Goal: Task Accomplishment & Management: Complete application form

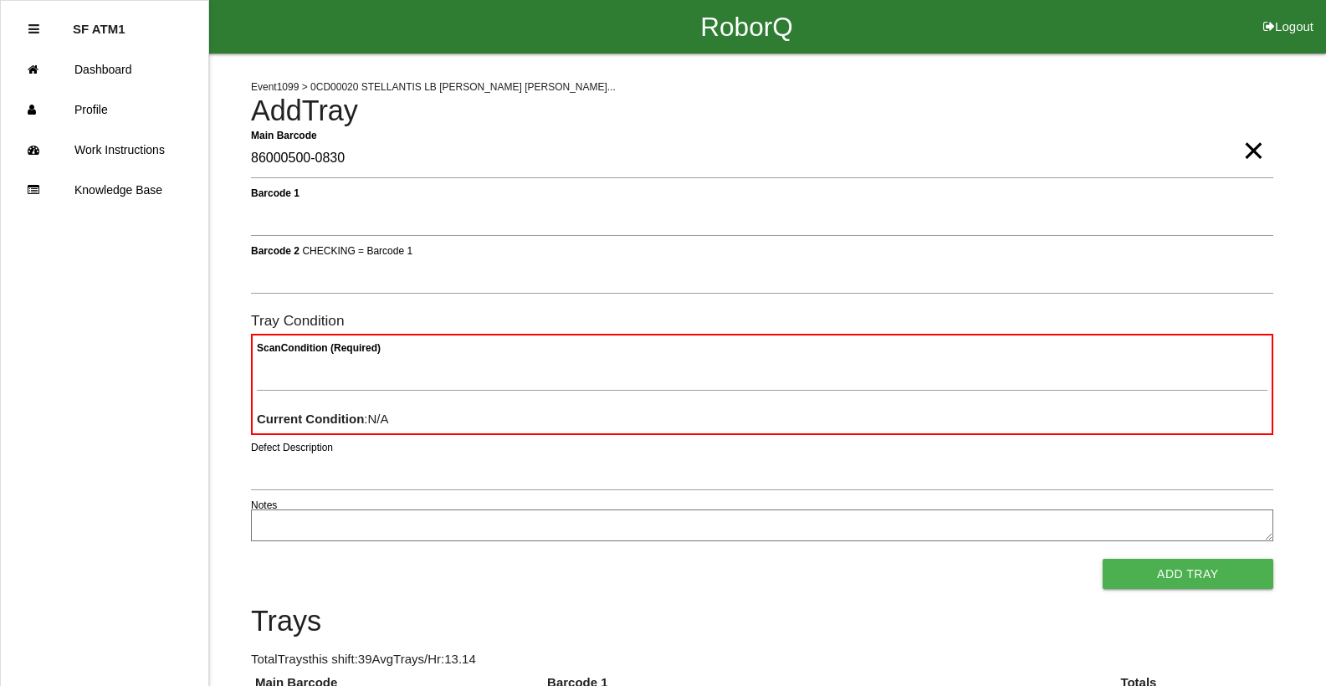
type Barcode "86000500-0830"
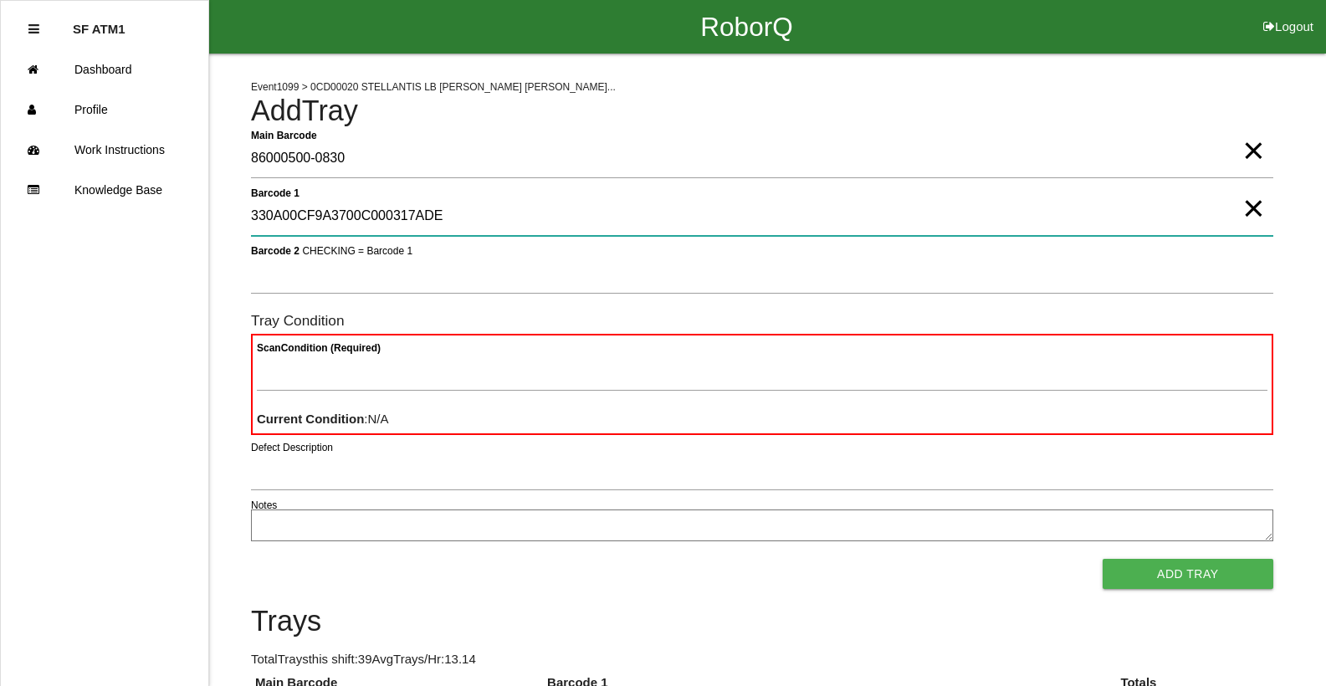
type 1 "330A00CF9A3700C000317ADE"
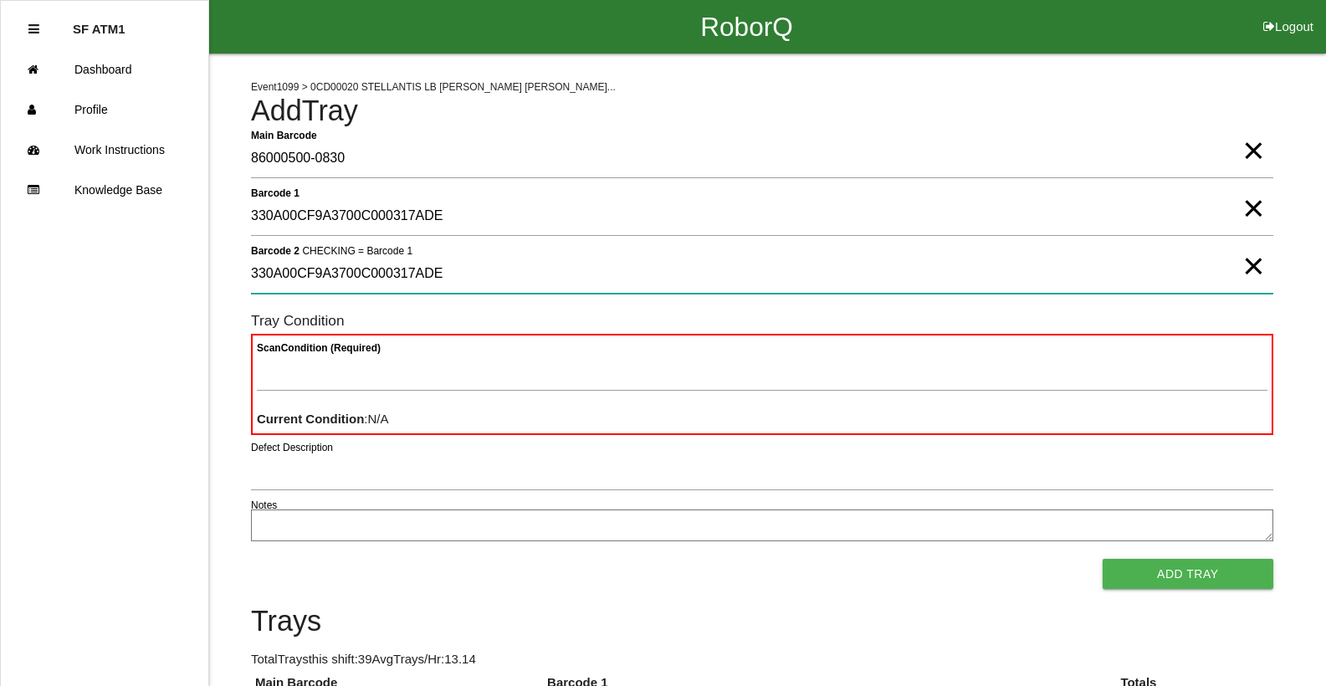
type 2 "330A00CF9A3700C000317ADE"
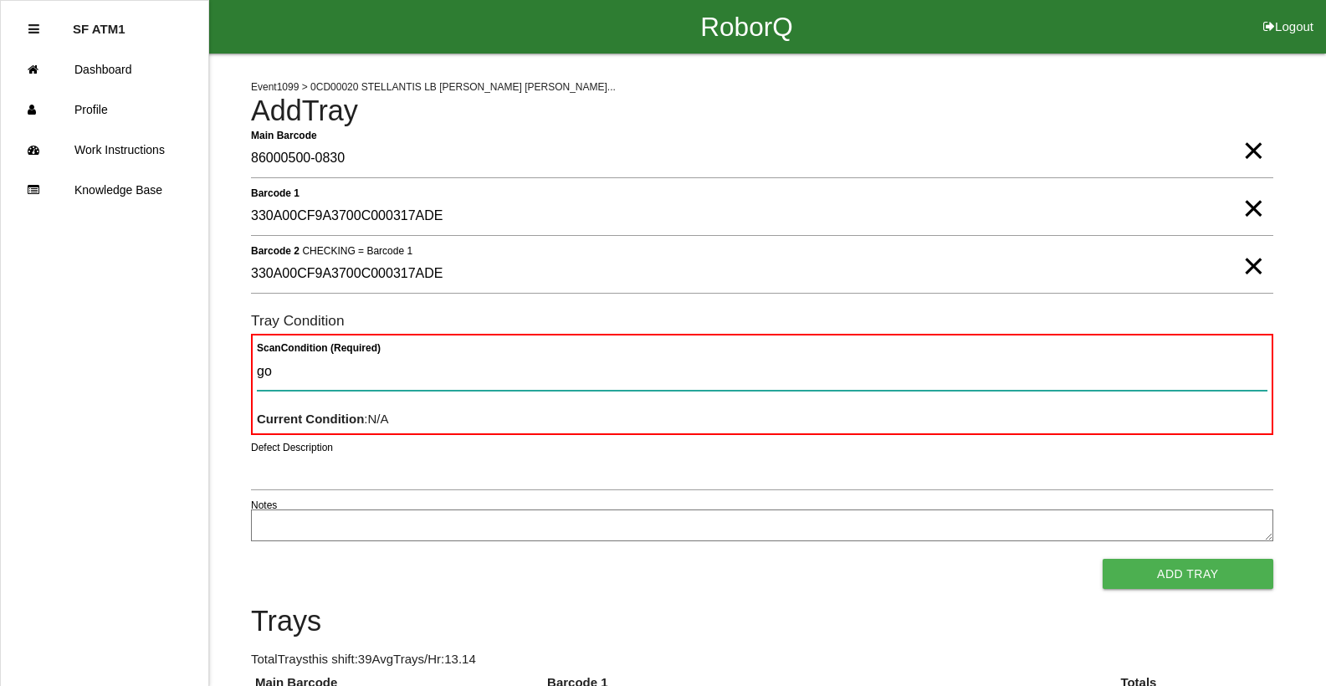
type Condition "goo"
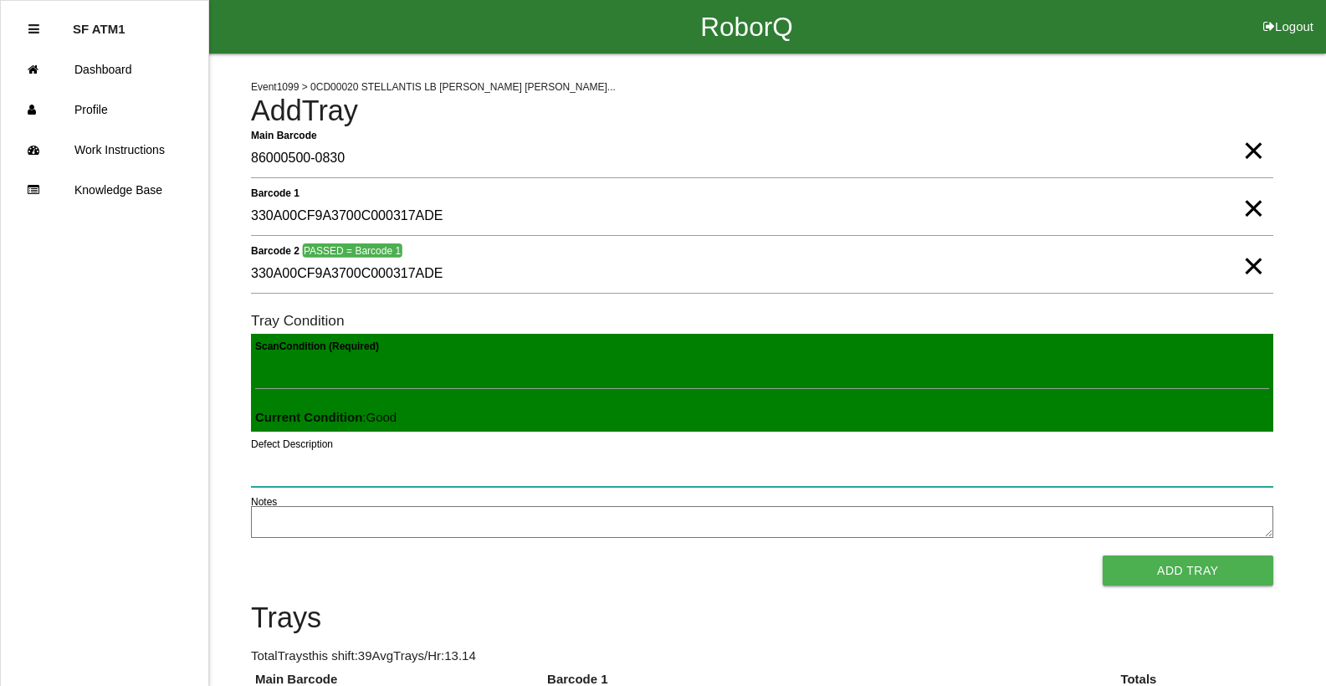
click at [1103, 556] on button "Add Tray" at bounding box center [1188, 571] width 171 height 30
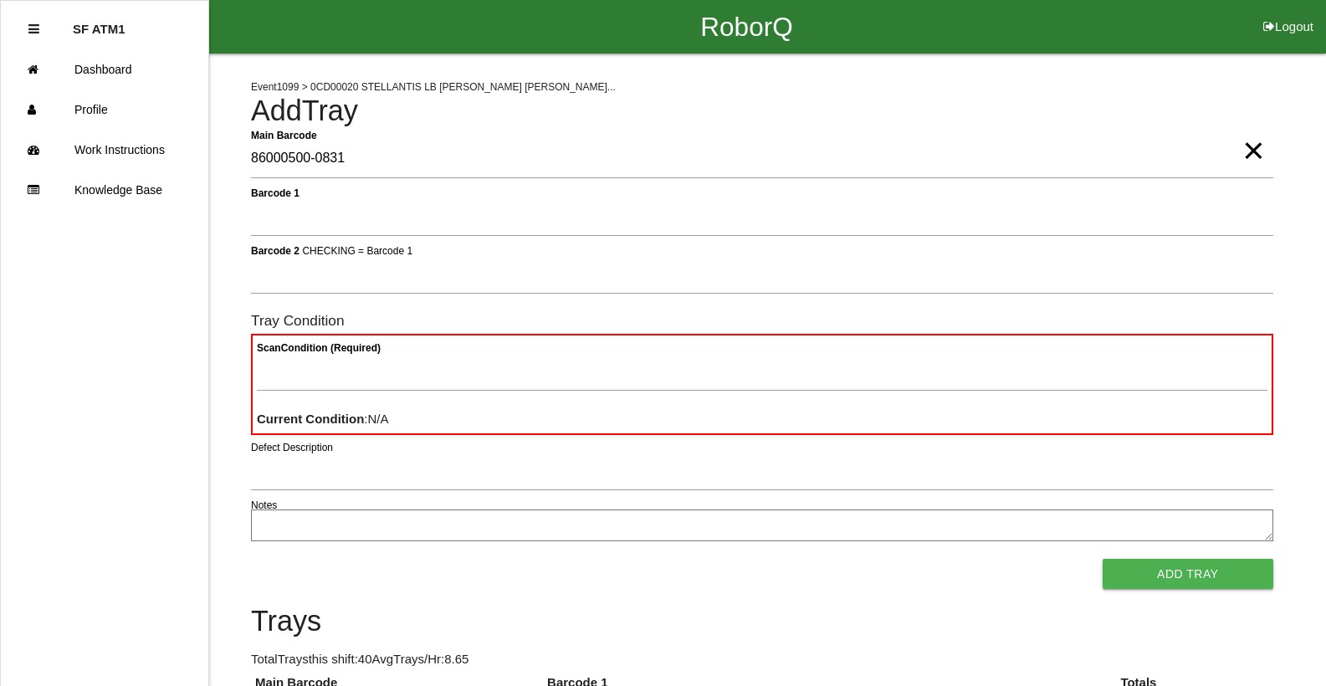
type Barcode "86000500-0831"
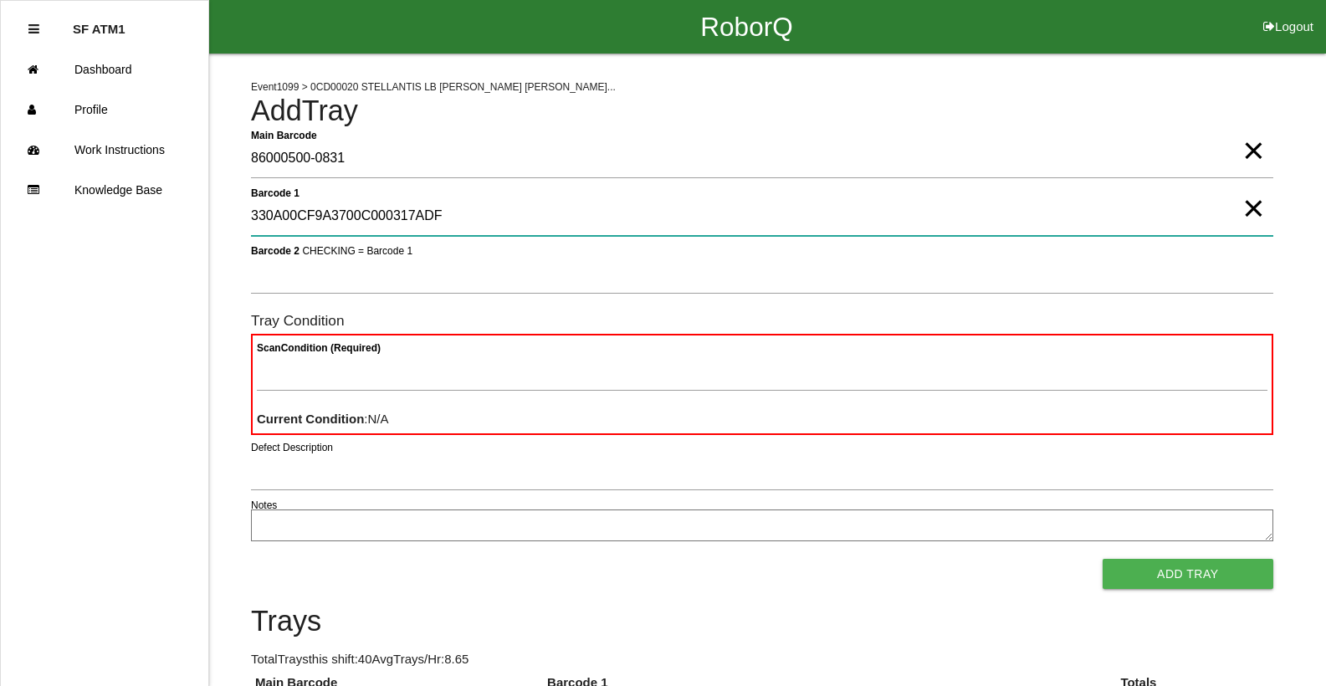
type 1 "330A00CF9A3700C000317ADF"
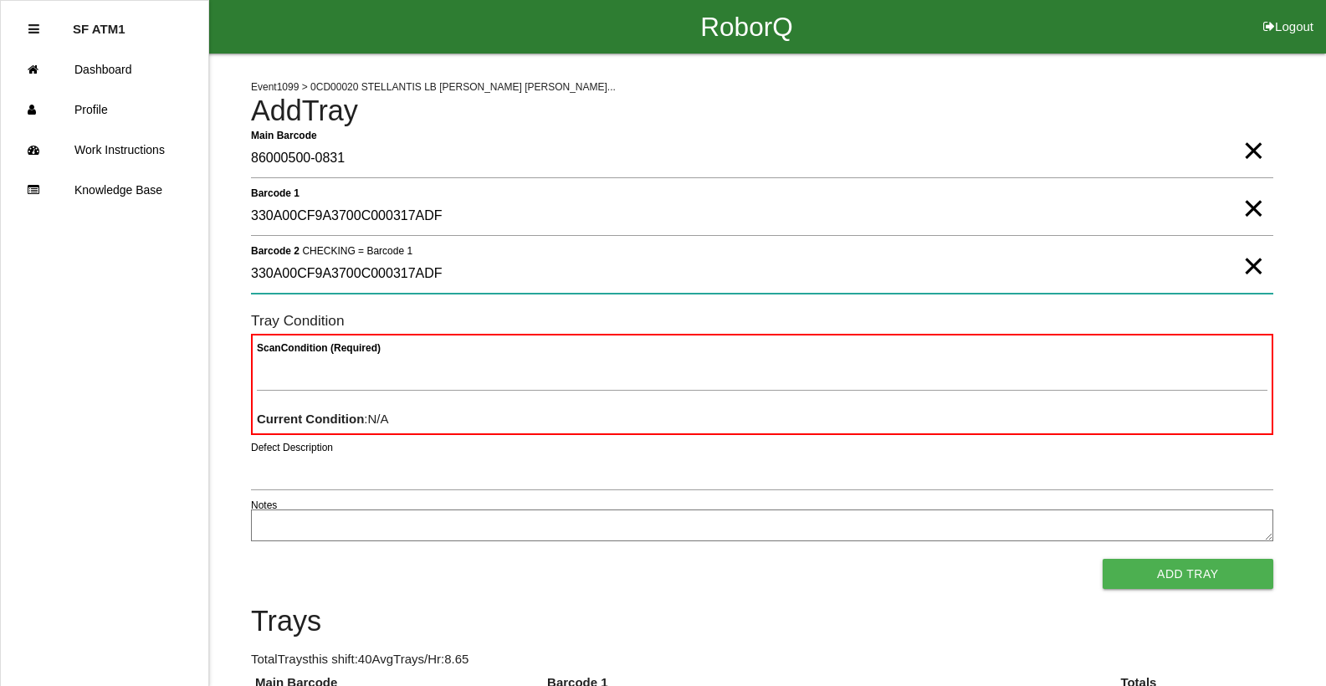
type 2 "330A00CF9A3700C000317ADF"
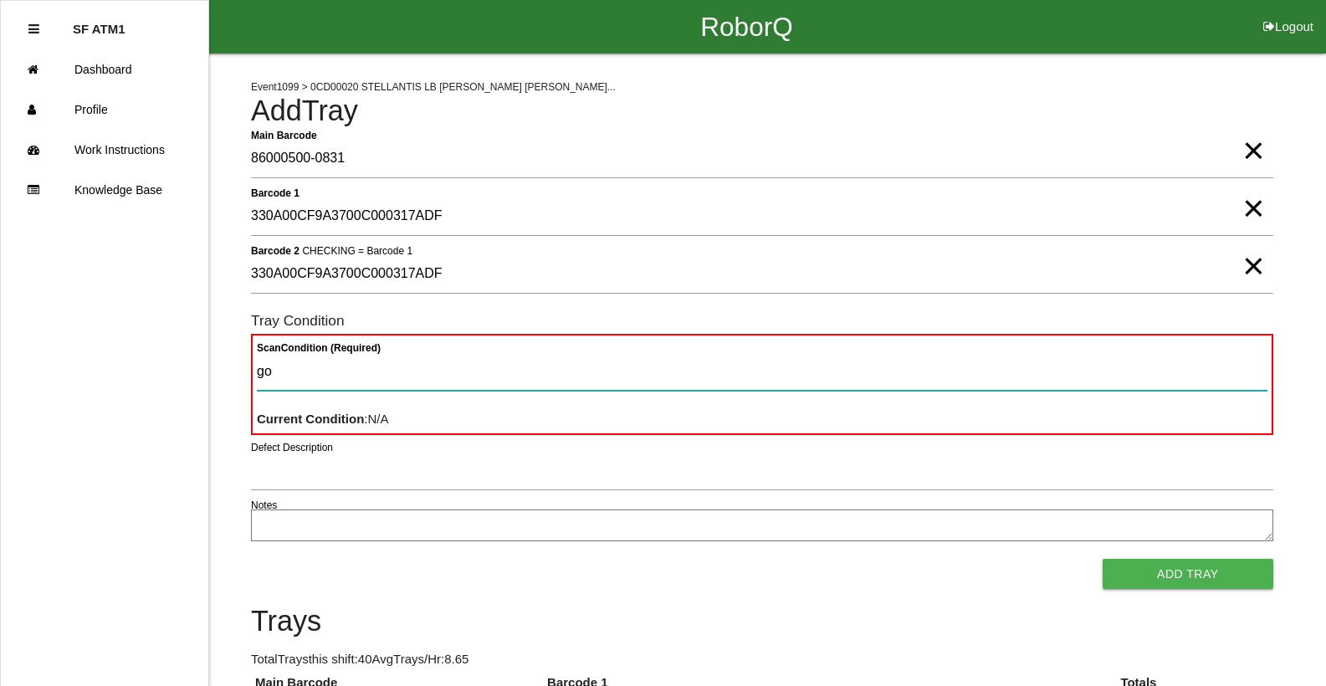
type Condition "goo"
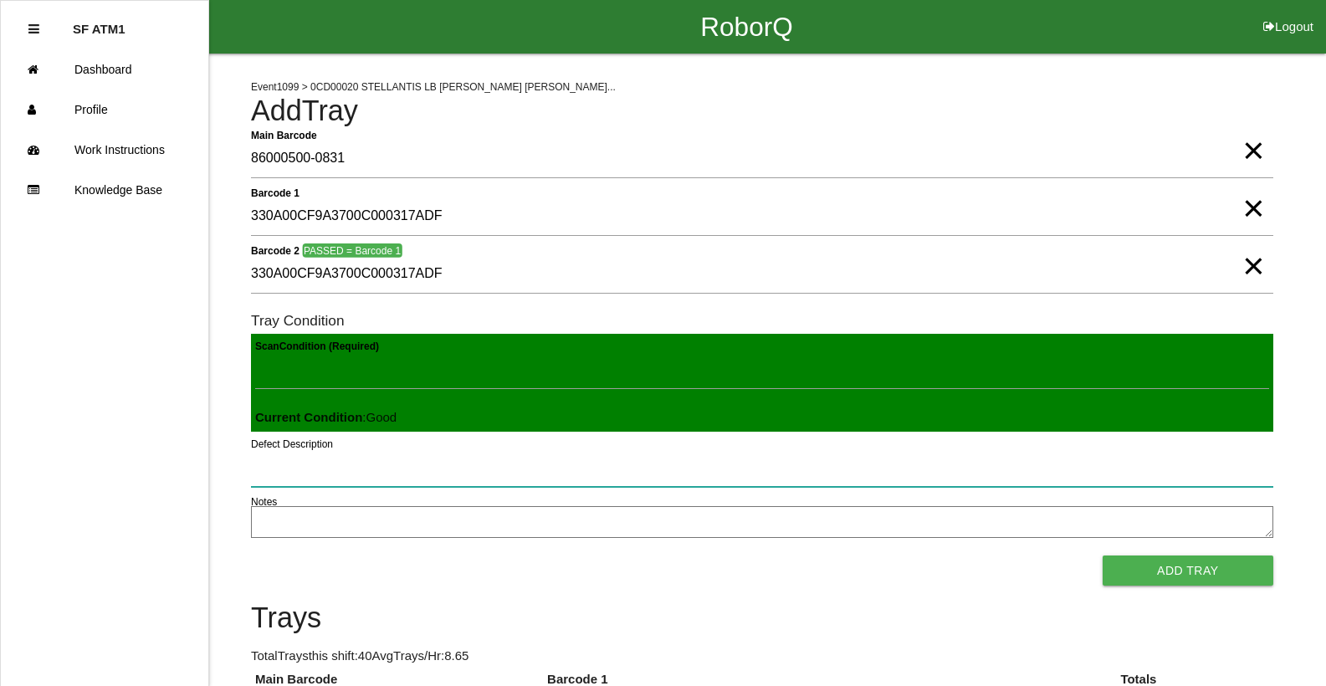
click at [1103, 556] on button "Add Tray" at bounding box center [1188, 571] width 171 height 30
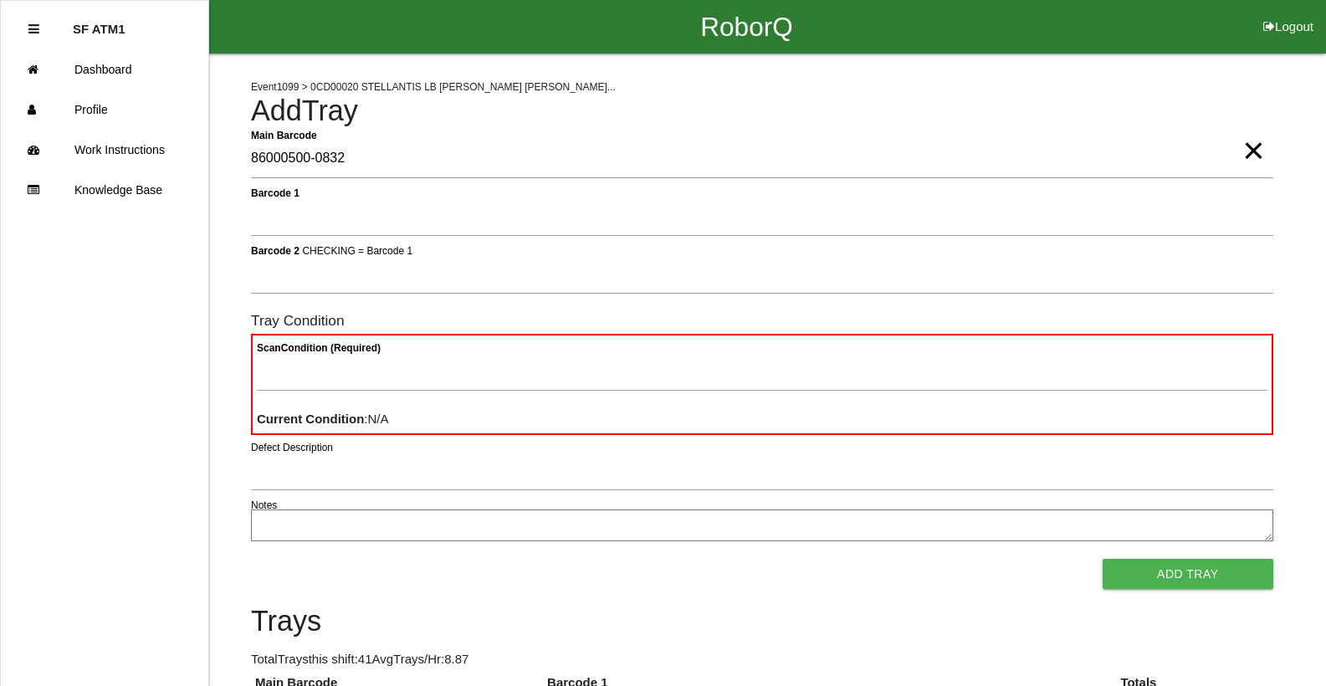
type Barcode "86000500-0832"
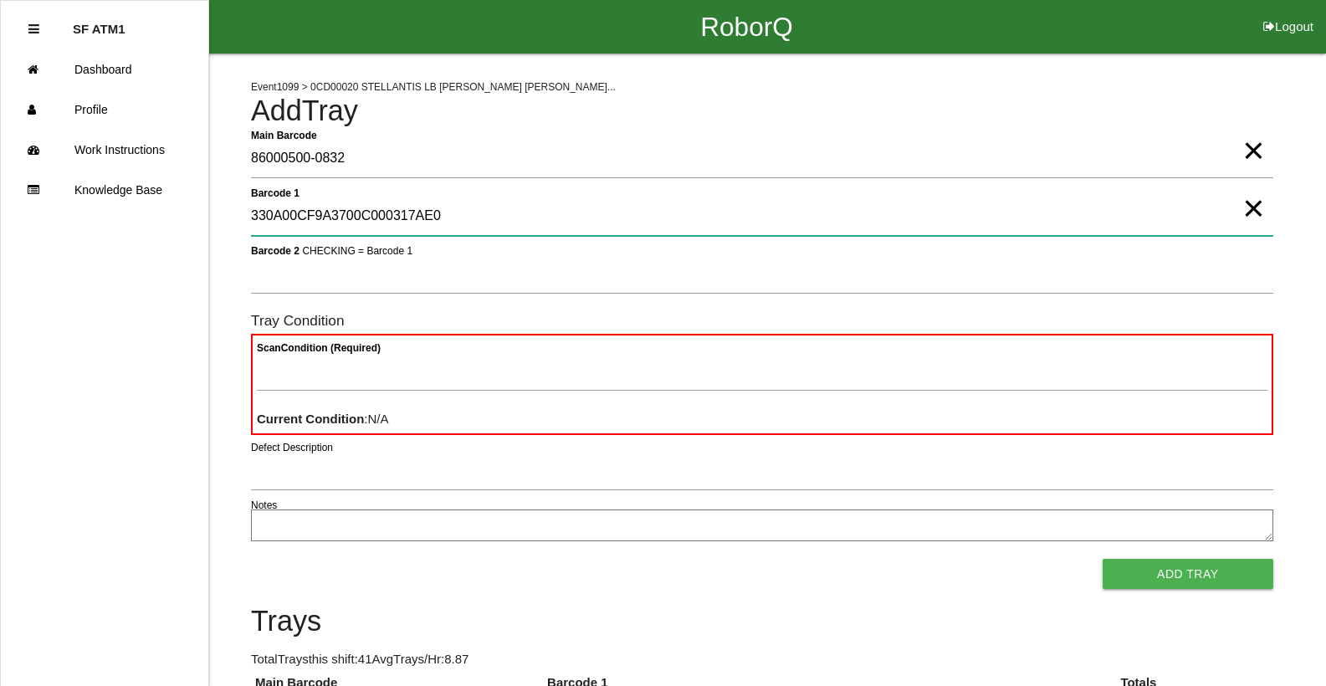
type 1 "330A00CF9A3700C000317AE0"
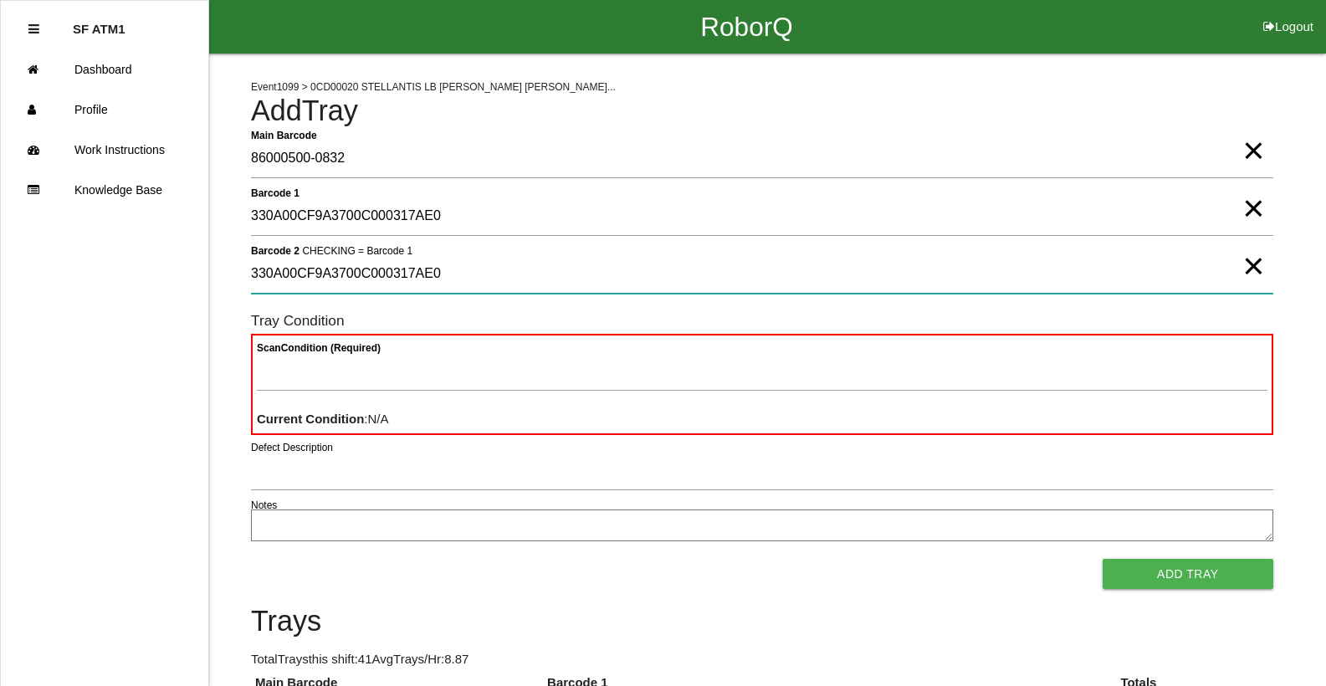
type 2 "330A00CF9A3700C000317AE0"
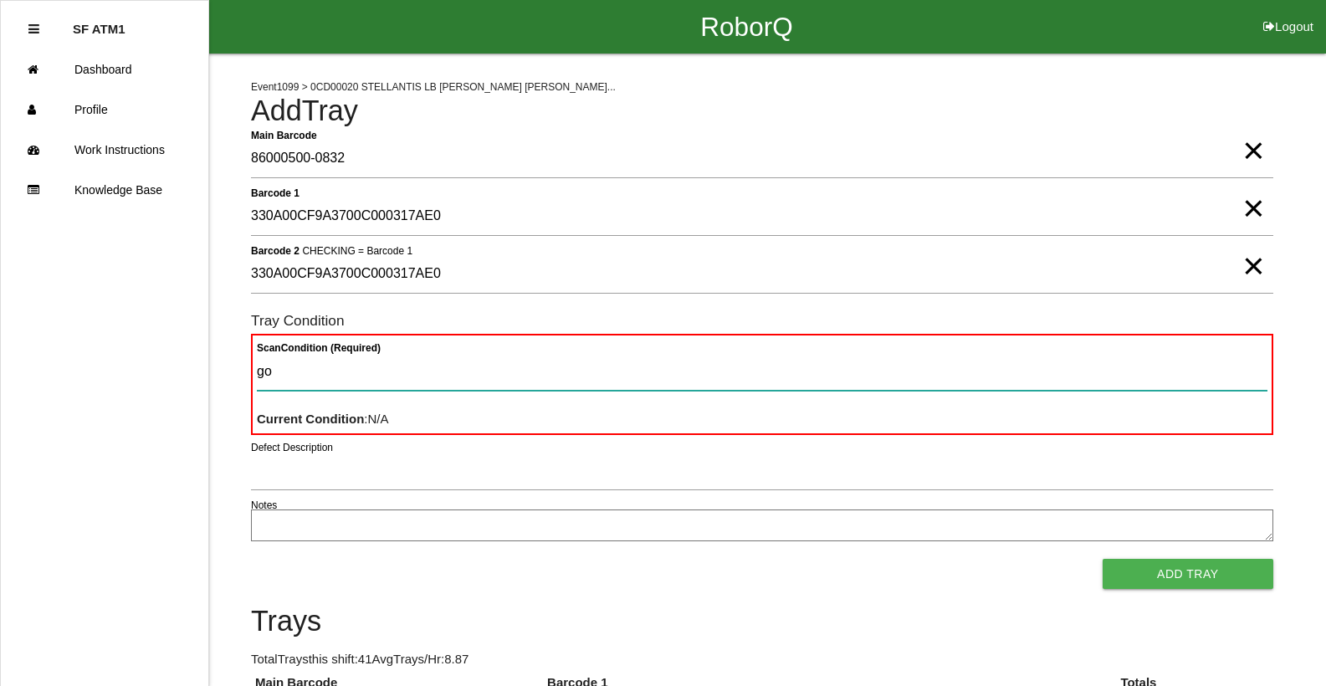
type Condition "goo"
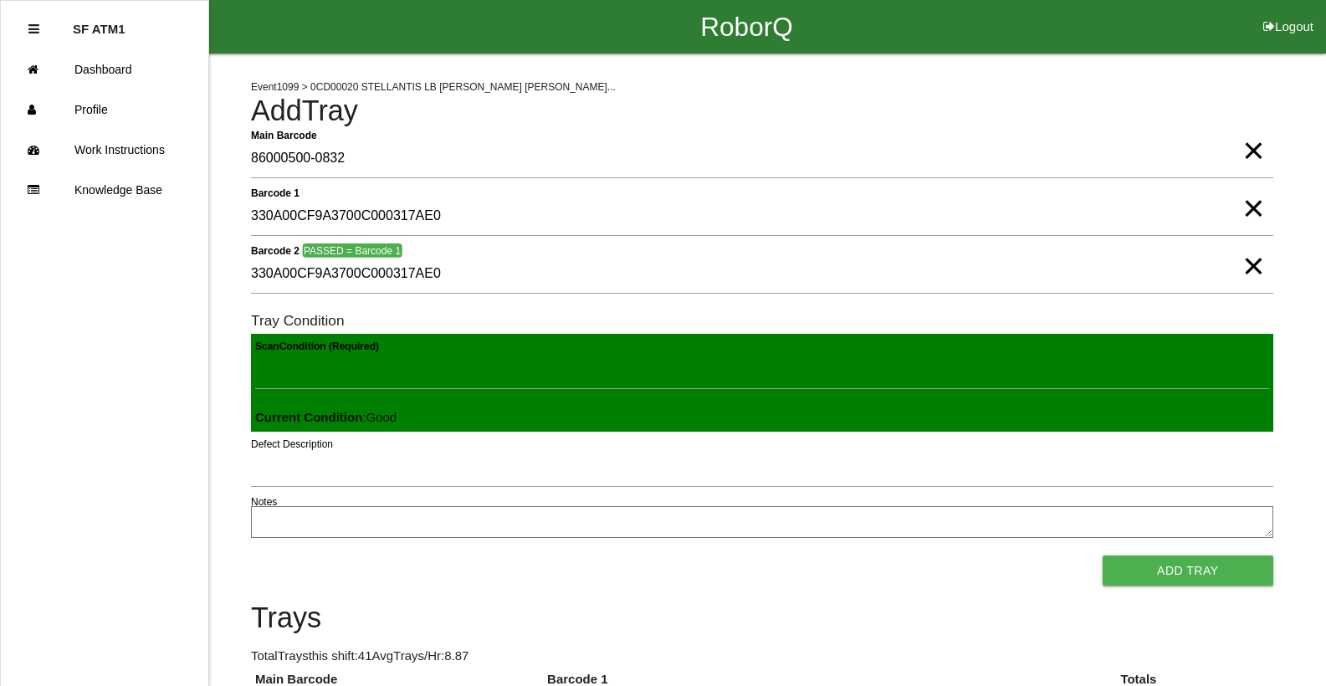
click button "Add Tray" at bounding box center [1188, 571] width 171 height 30
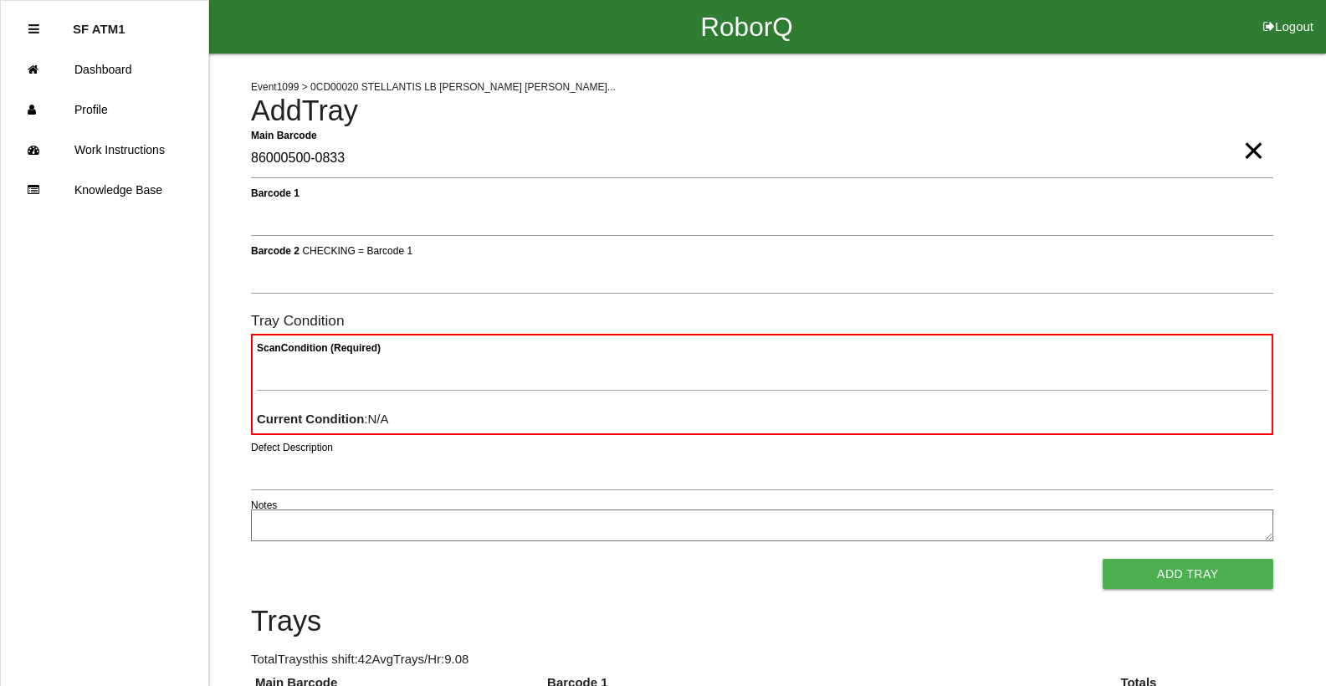
type Barcode "86000500-0833"
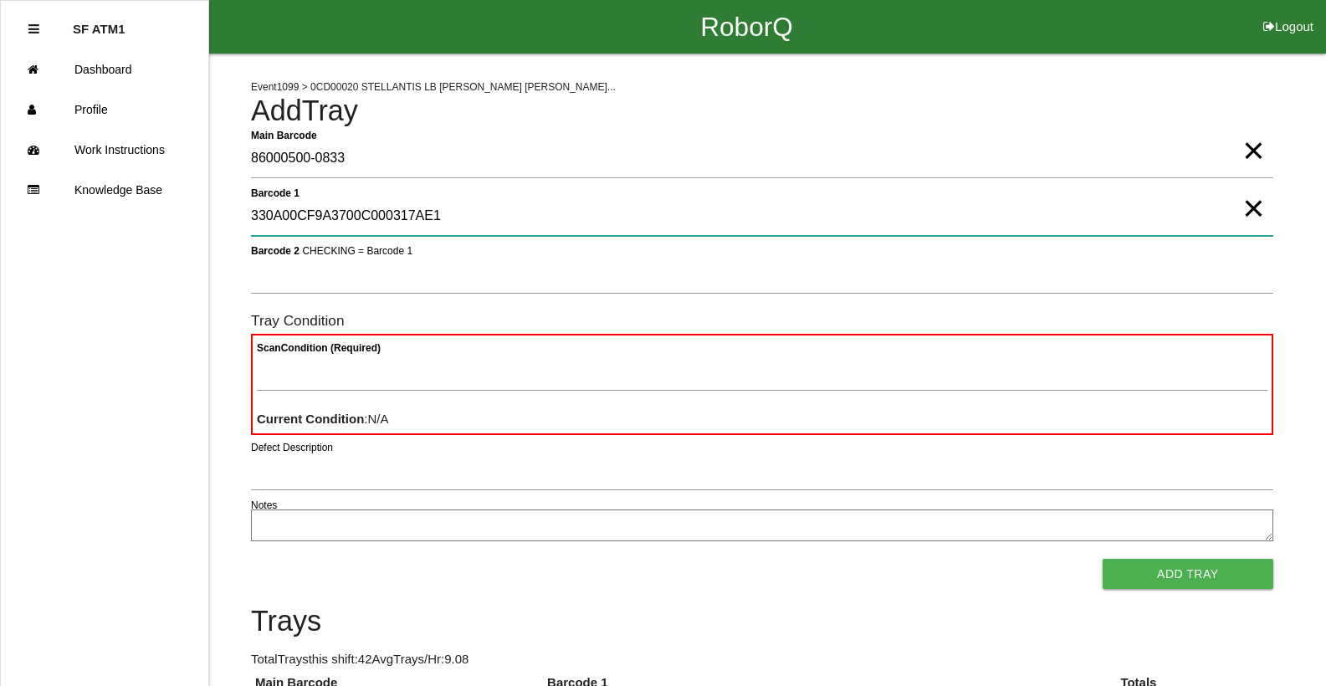
type 1 "330A00CF9A3700C000317AE1"
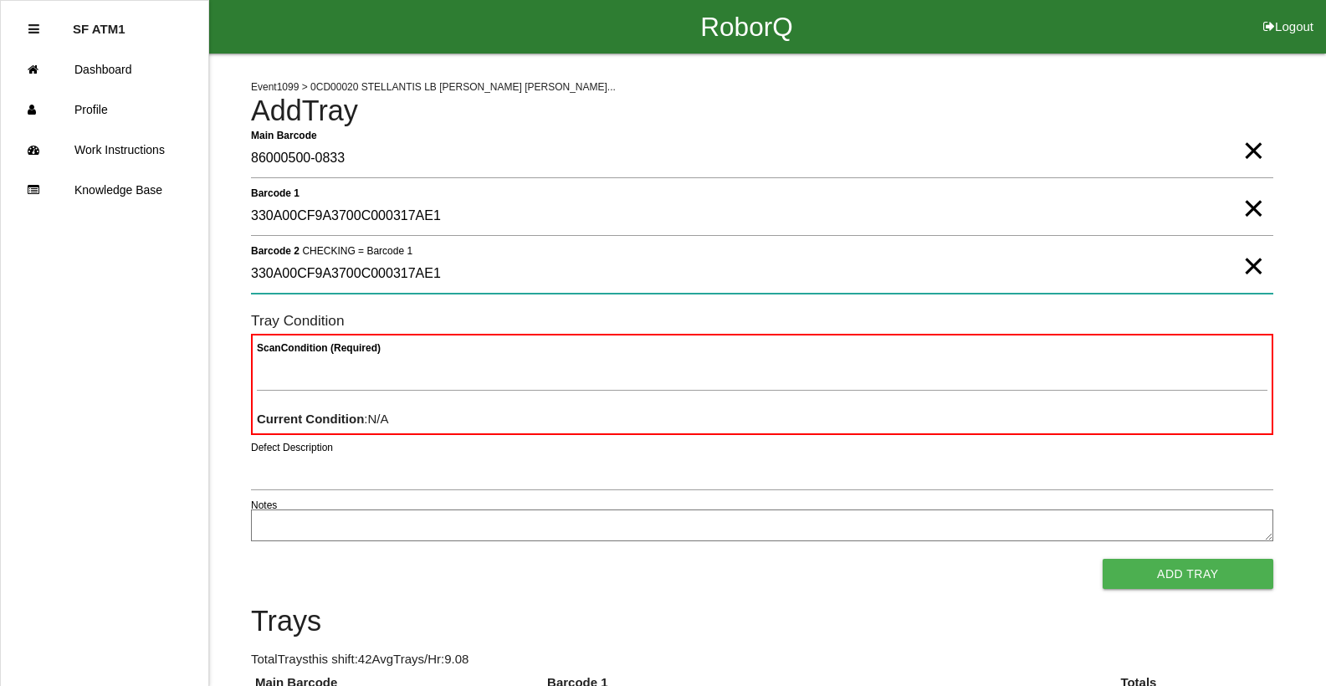
type 2 "330A00CF9A3700C000317AE1"
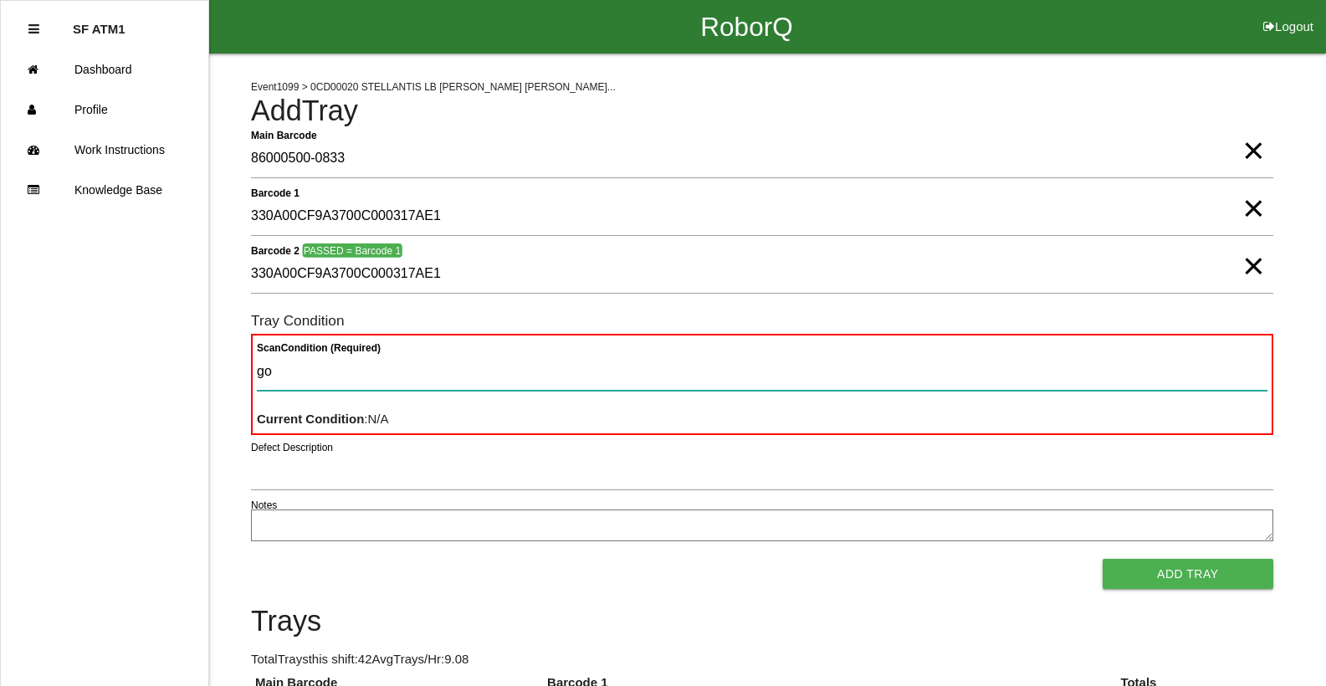
type Condition "goo"
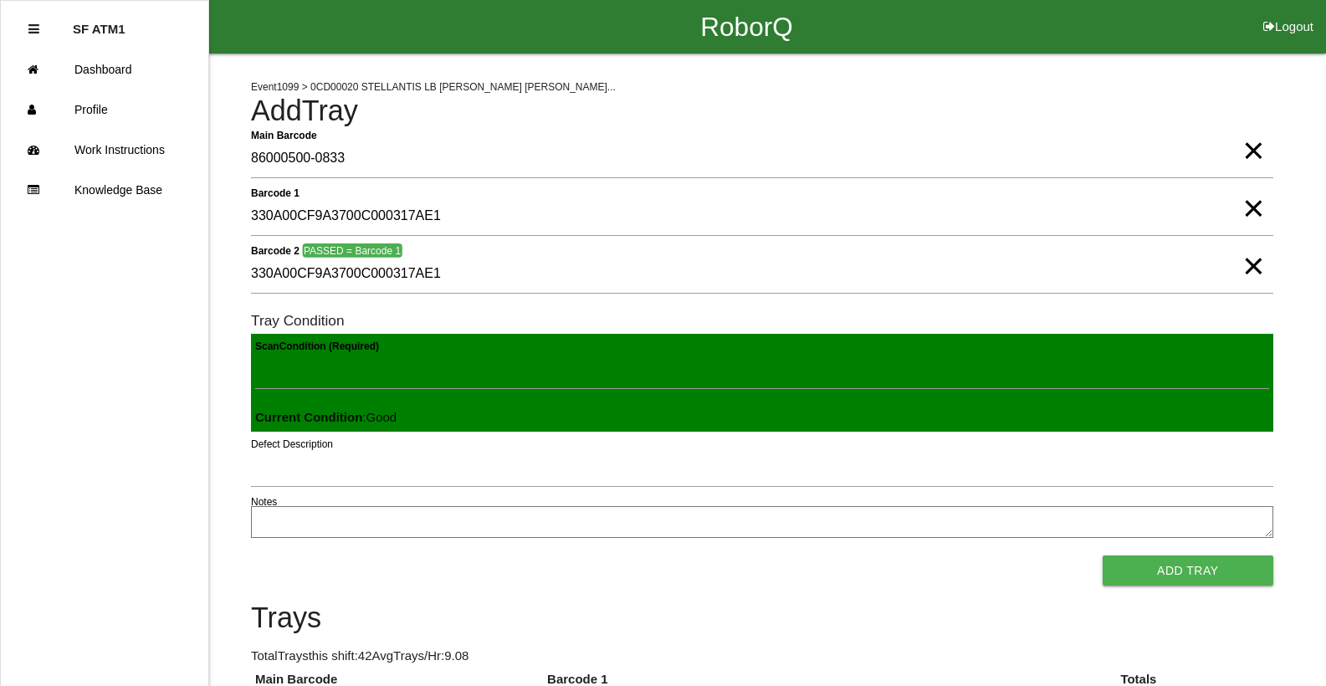
click at [1103, 556] on button "Add Tray" at bounding box center [1188, 571] width 171 height 30
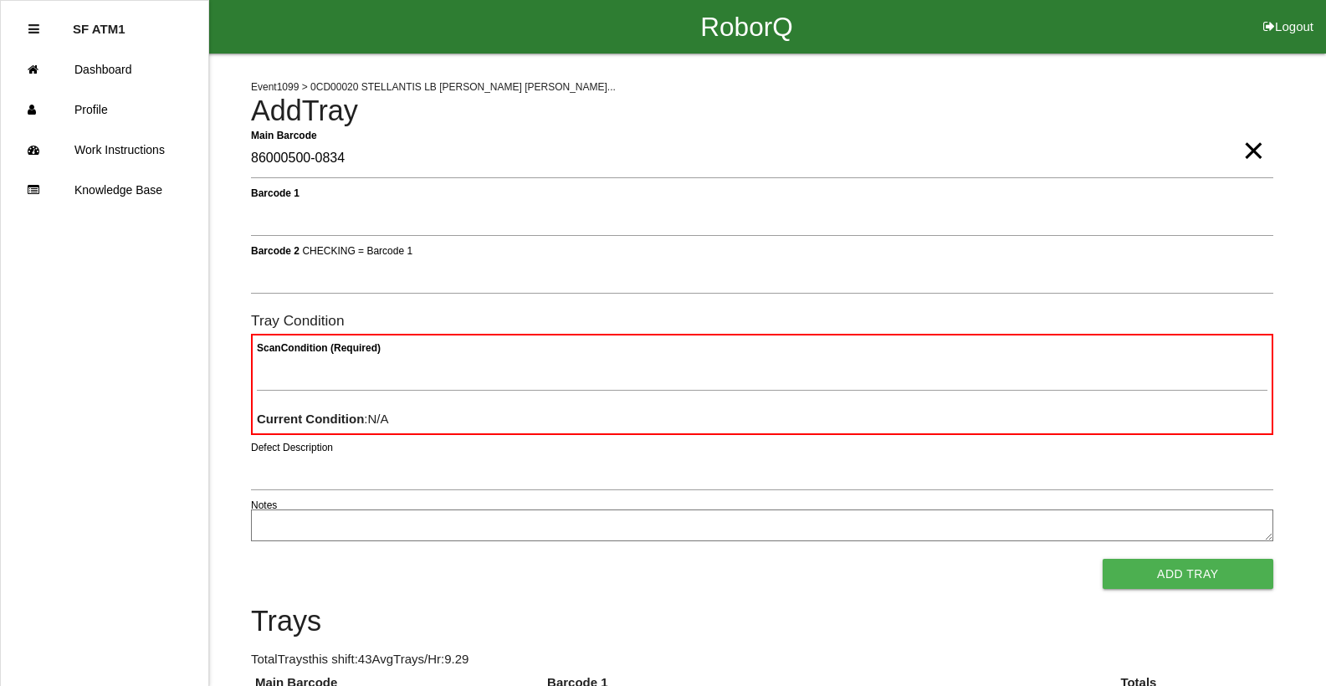
type Barcode "86000500-0834"
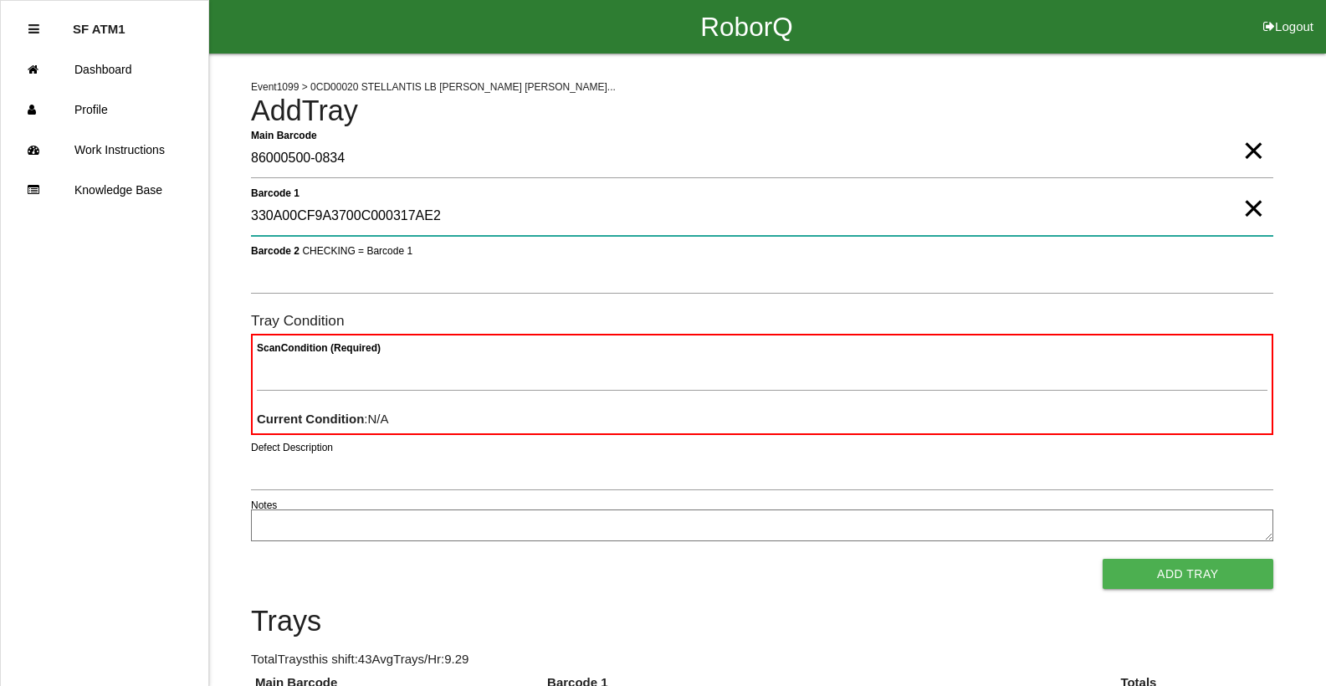
type 1 "330A00CF9A3700C000317AE2"
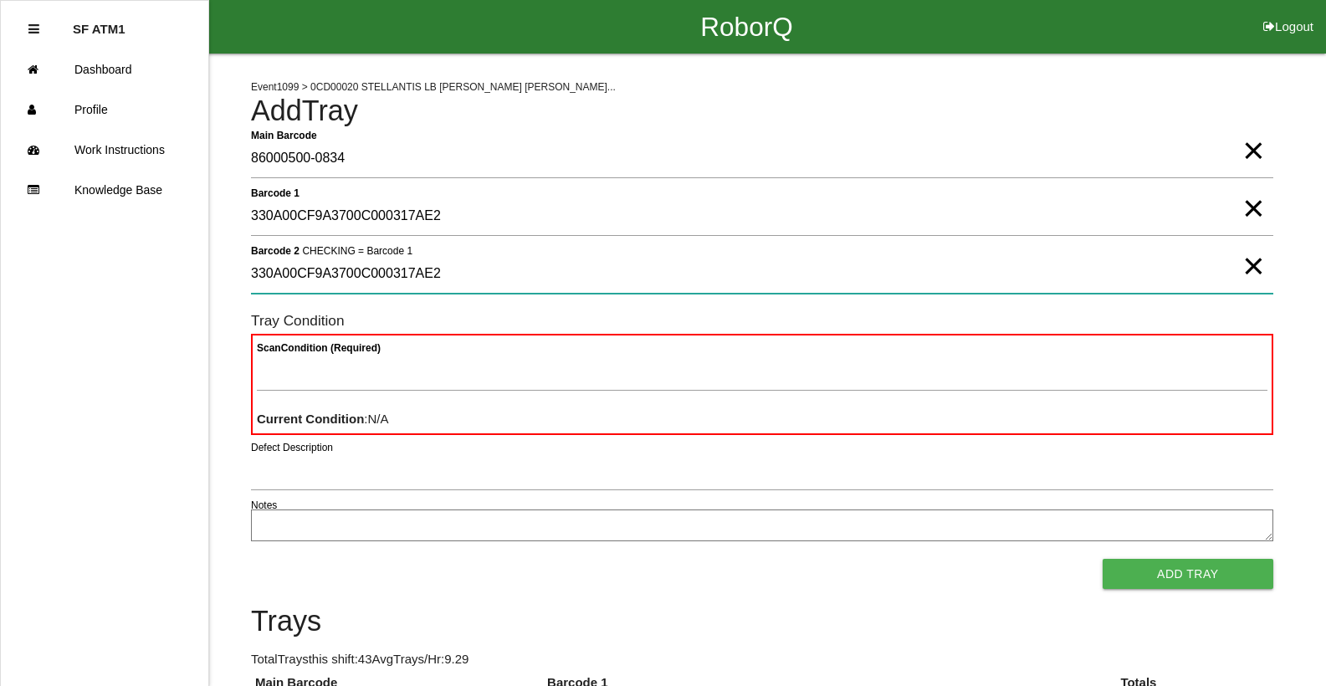
type 2 "330A00CF9A3700C000317AE2"
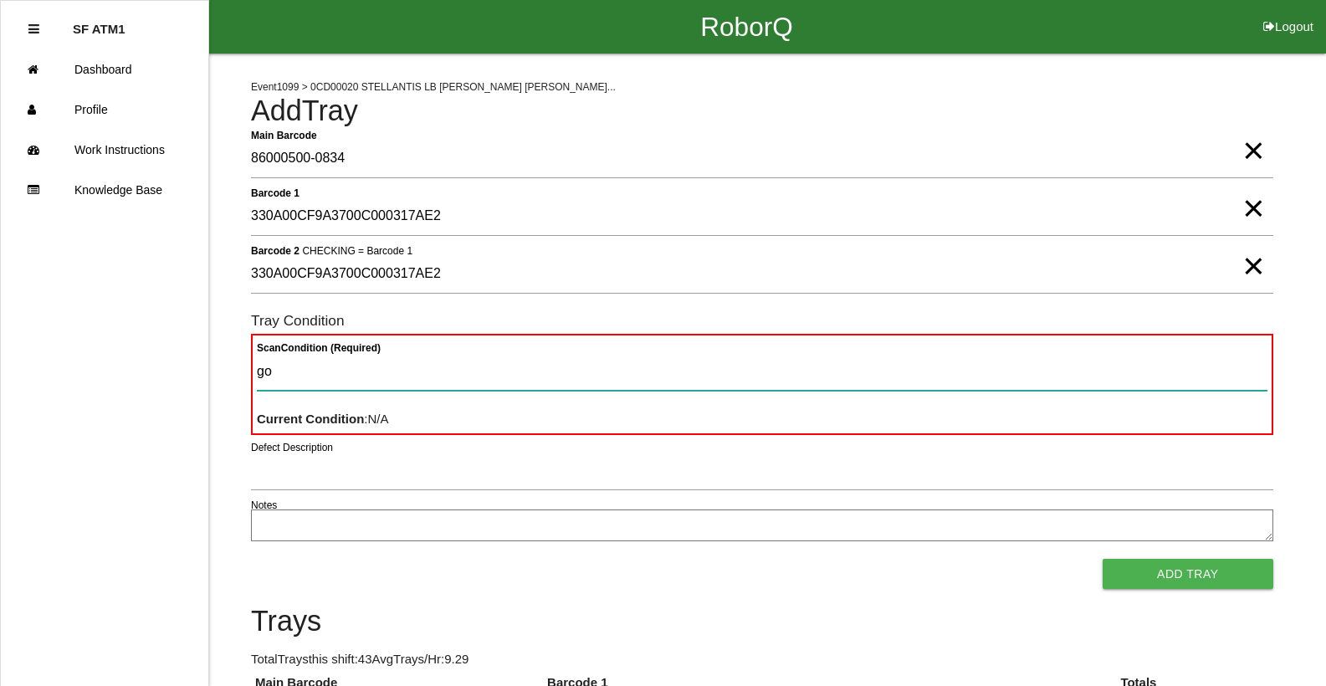
type Condition "goo"
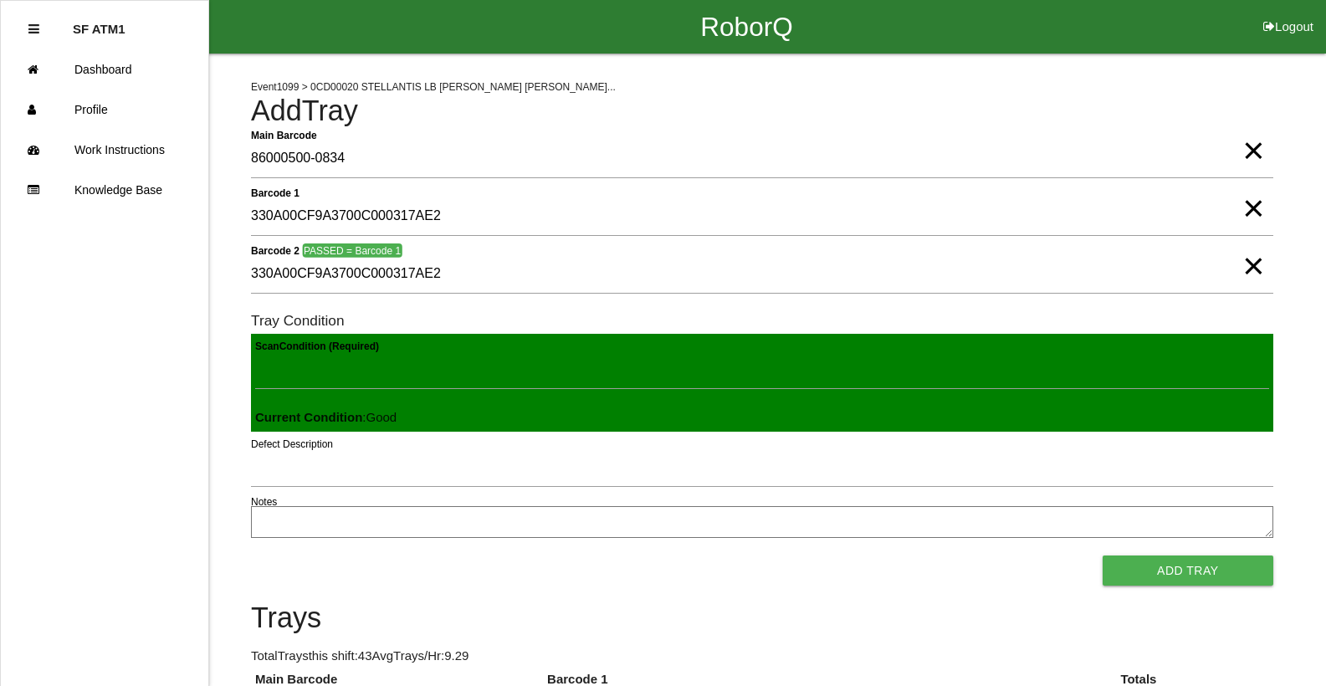
click at [1103, 556] on button "Add Tray" at bounding box center [1188, 571] width 171 height 30
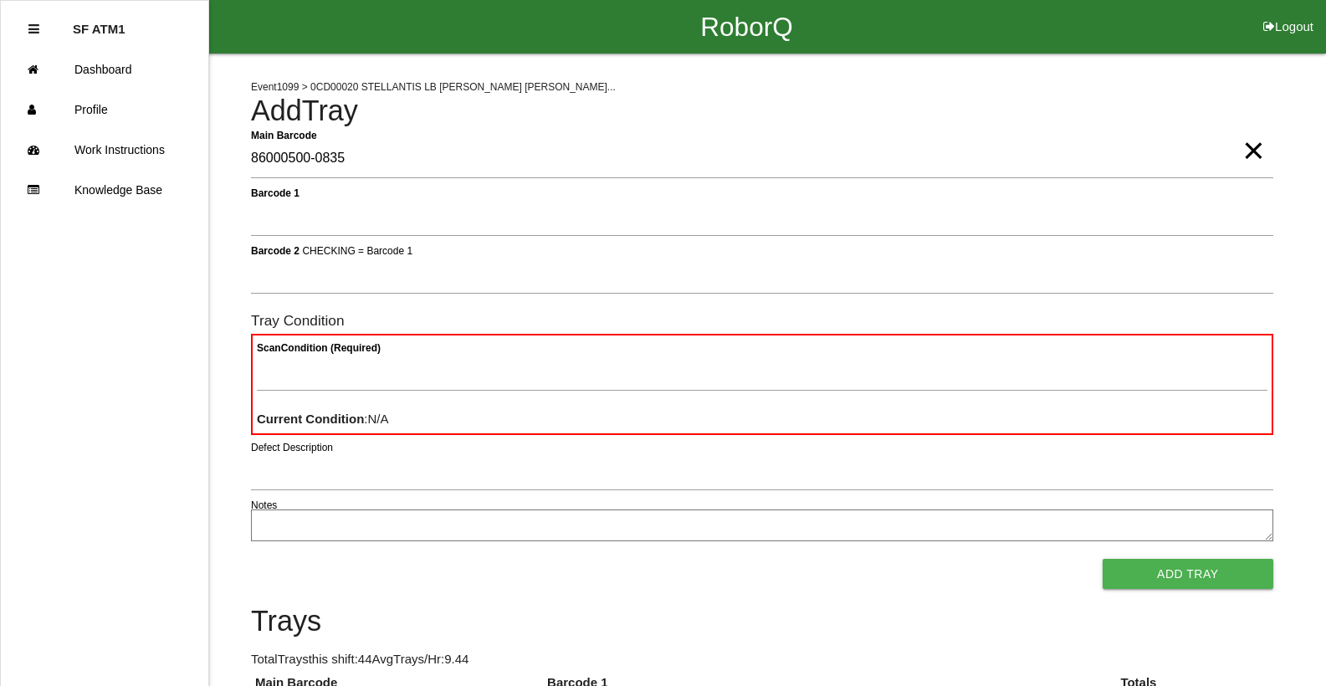
type Barcode "86000500-0835"
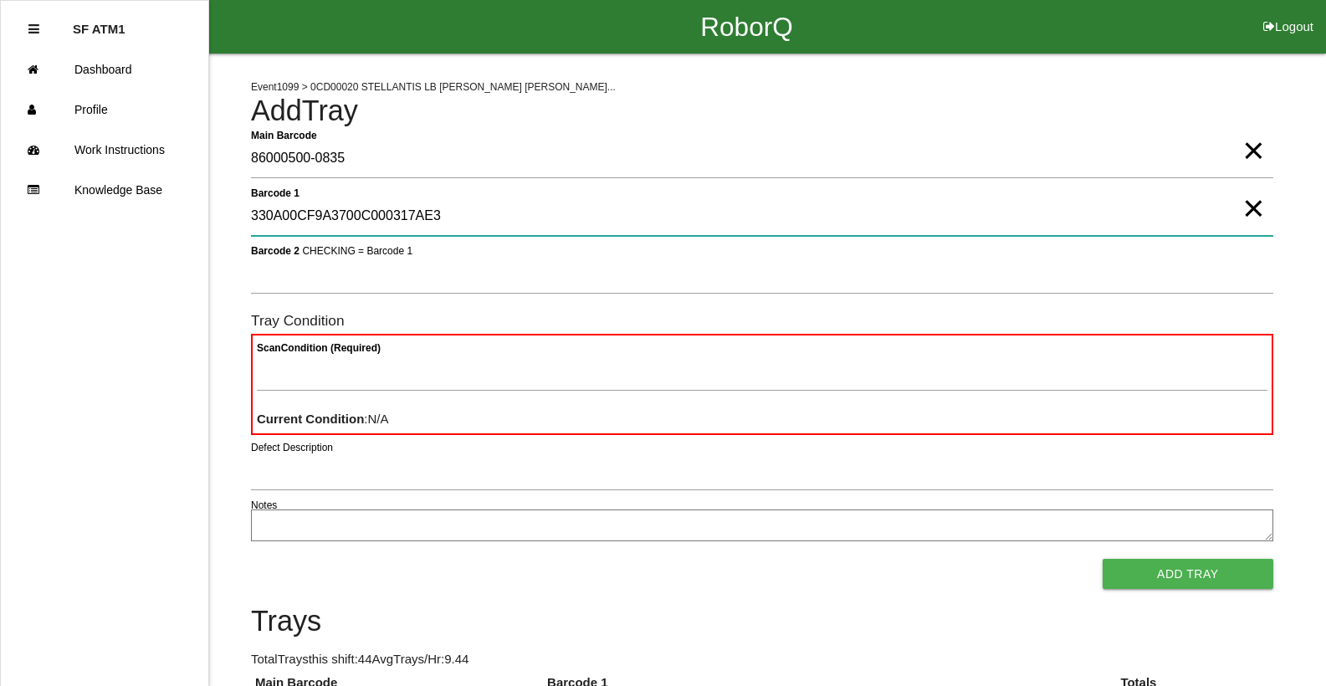
type 1 "330A00CF9A3700C000317AE3"
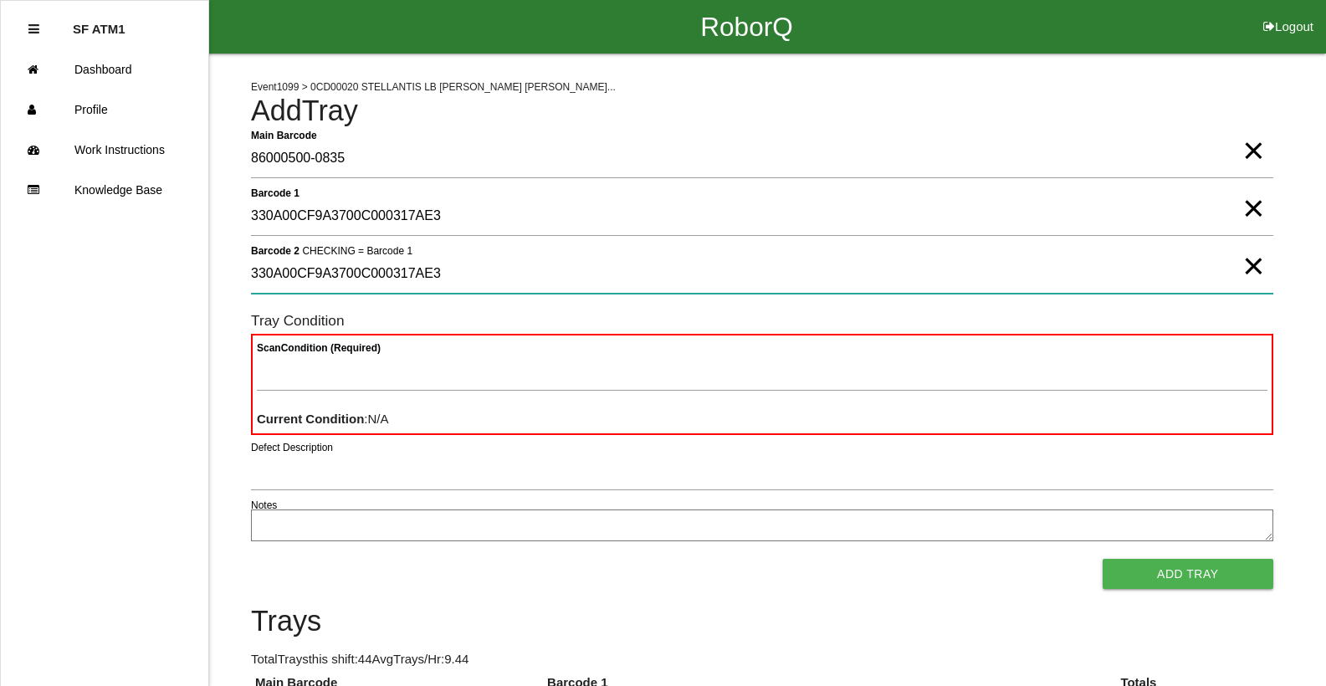
type 2 "330A00CF9A3700C000317AE3"
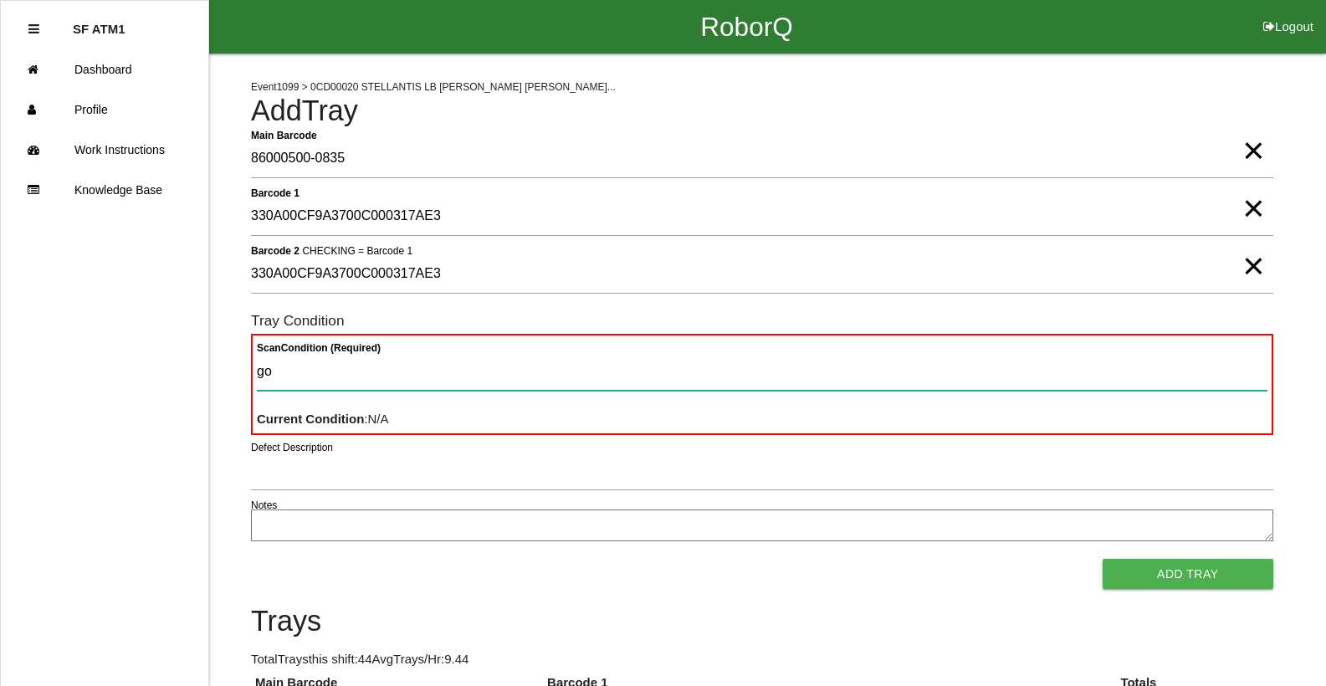
type Condition "goo"
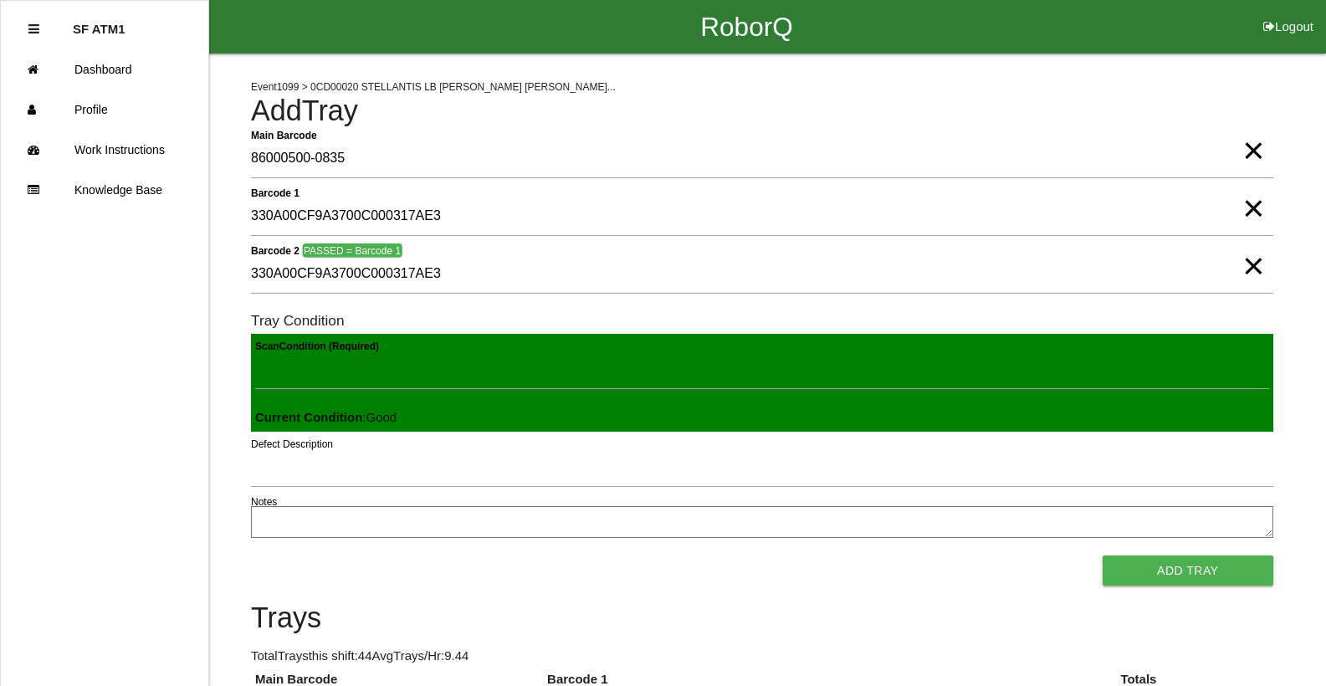
click at [1103, 556] on button "Add Tray" at bounding box center [1188, 571] width 171 height 30
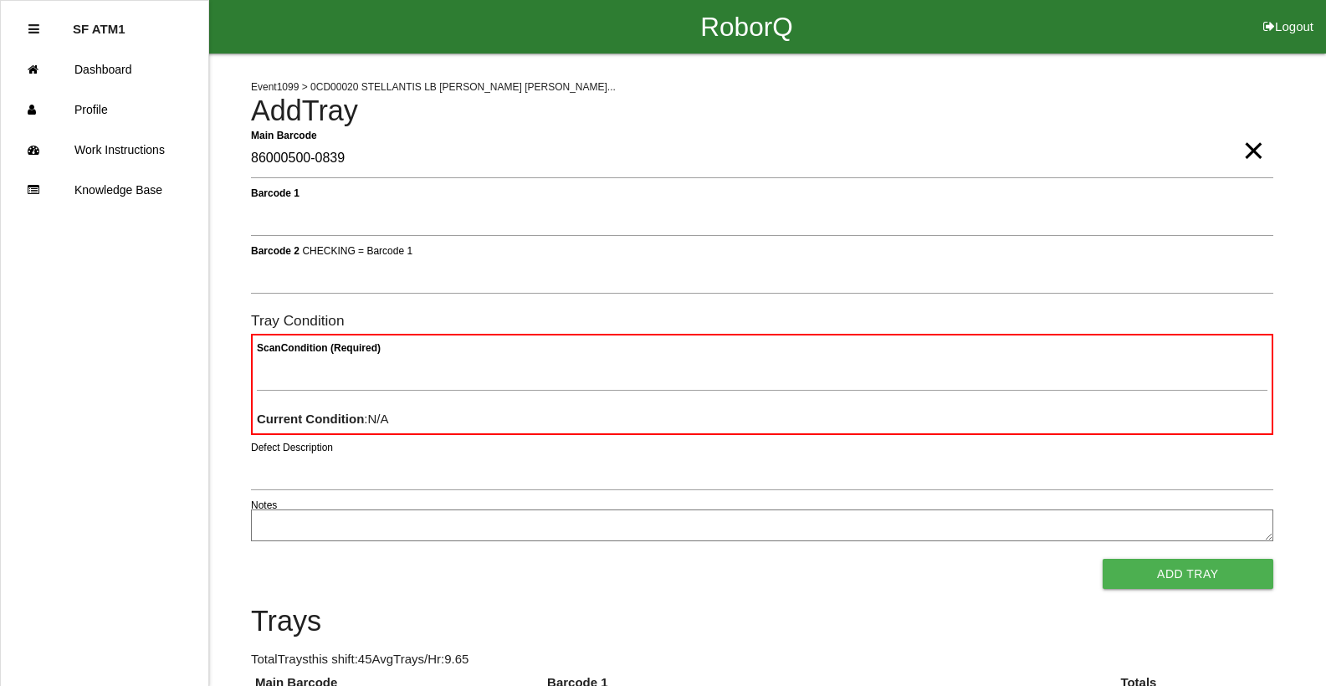
type Barcode "86000500-0839"
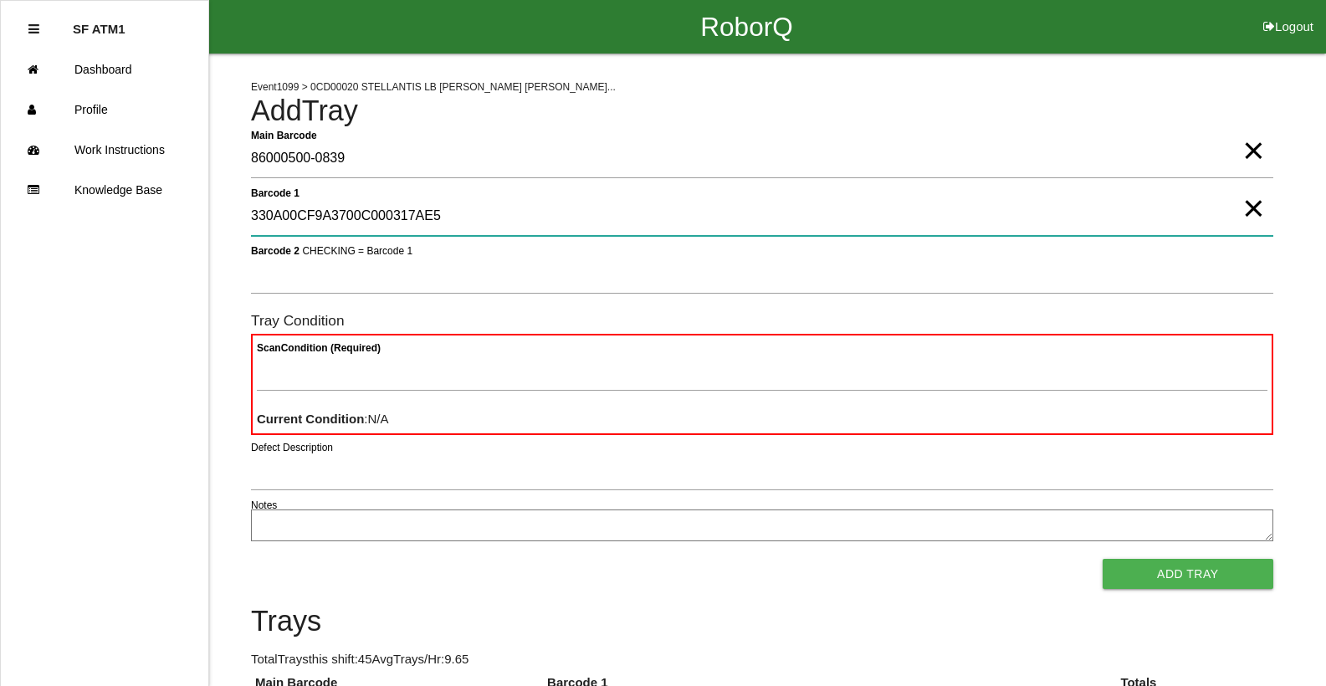
type 1 "330A00CF9A3700C000317AE5"
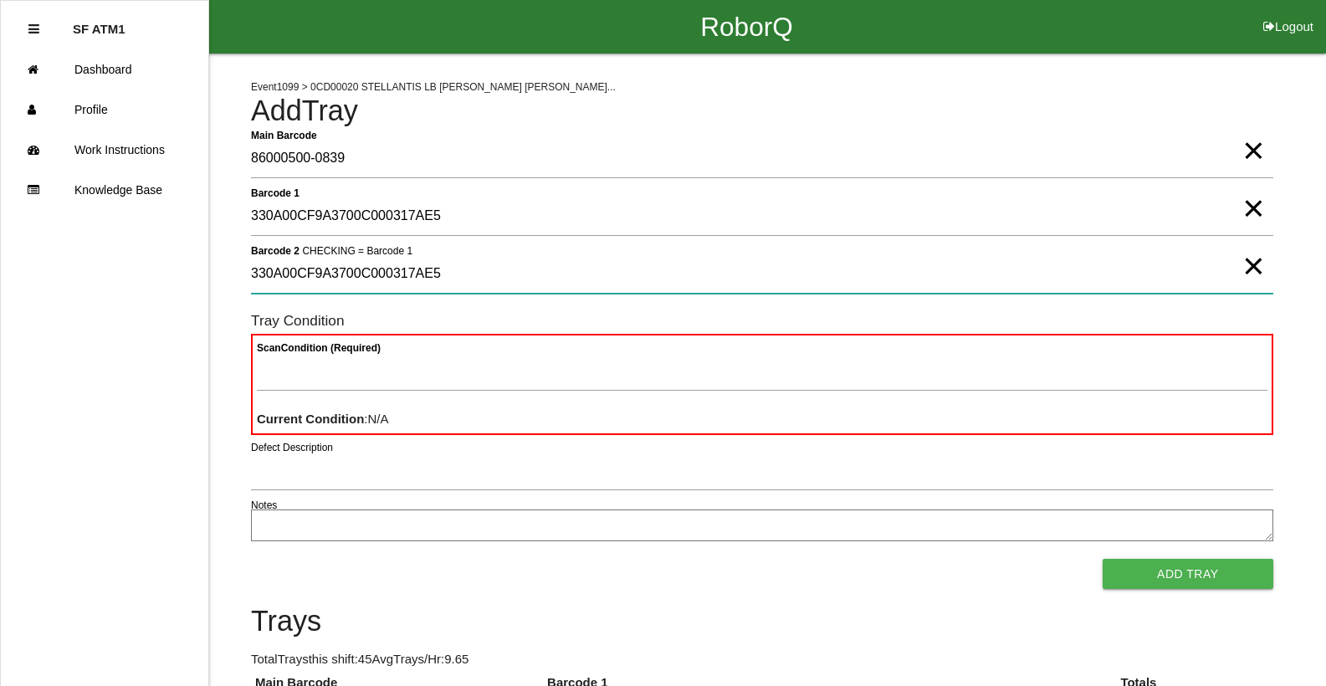
type 2 "330A00CF9A3700C000317AE5"
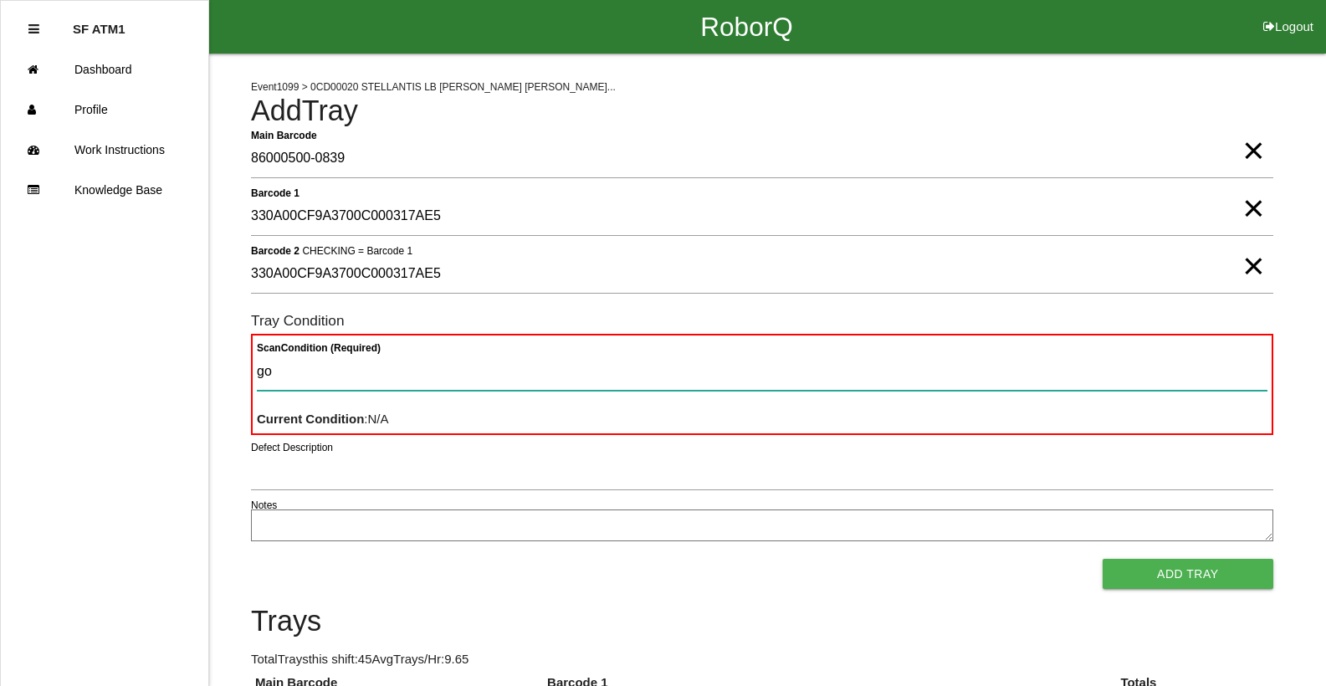
type Condition "goo"
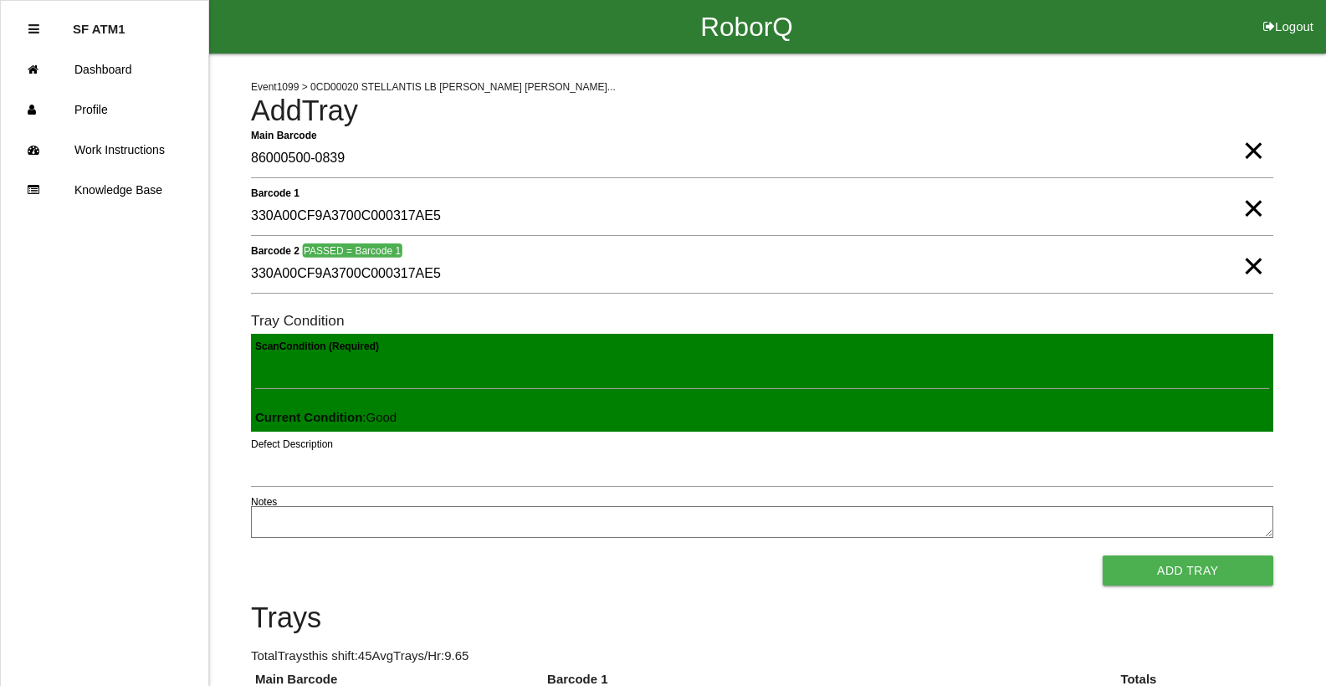
click at [1103, 556] on button "Add Tray" at bounding box center [1188, 571] width 171 height 30
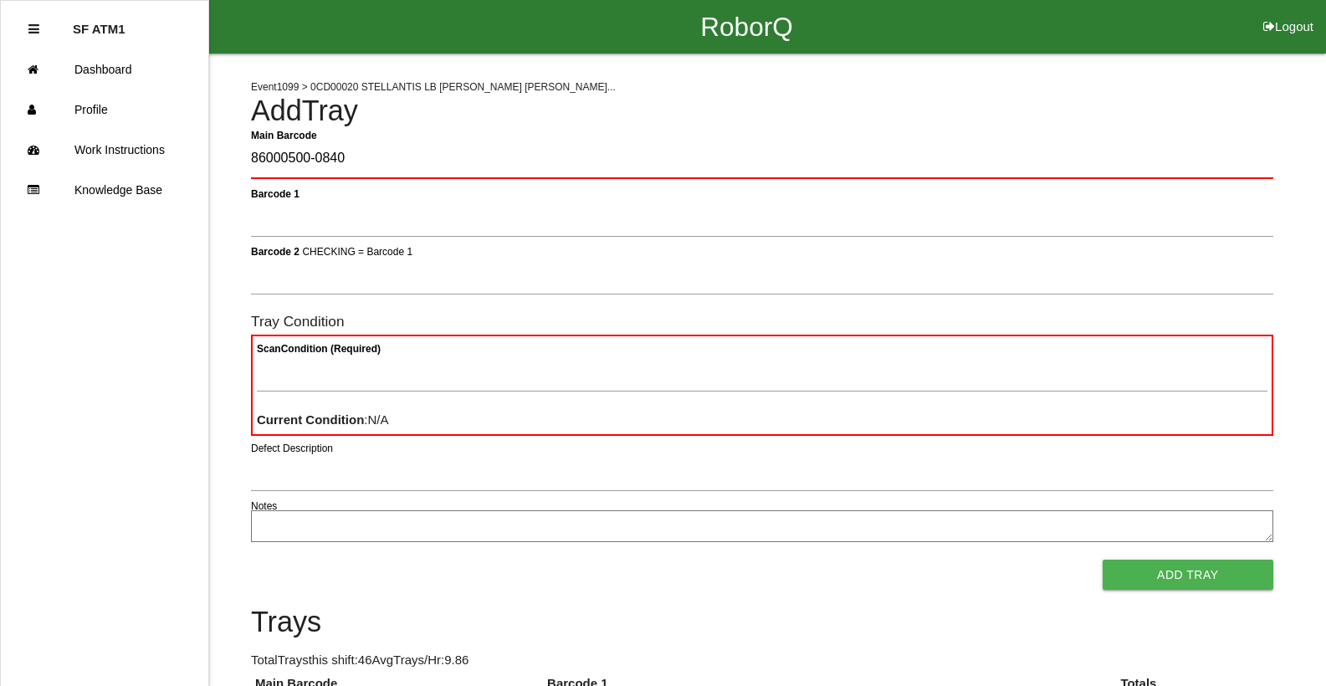
type Barcode "86000500-0840"
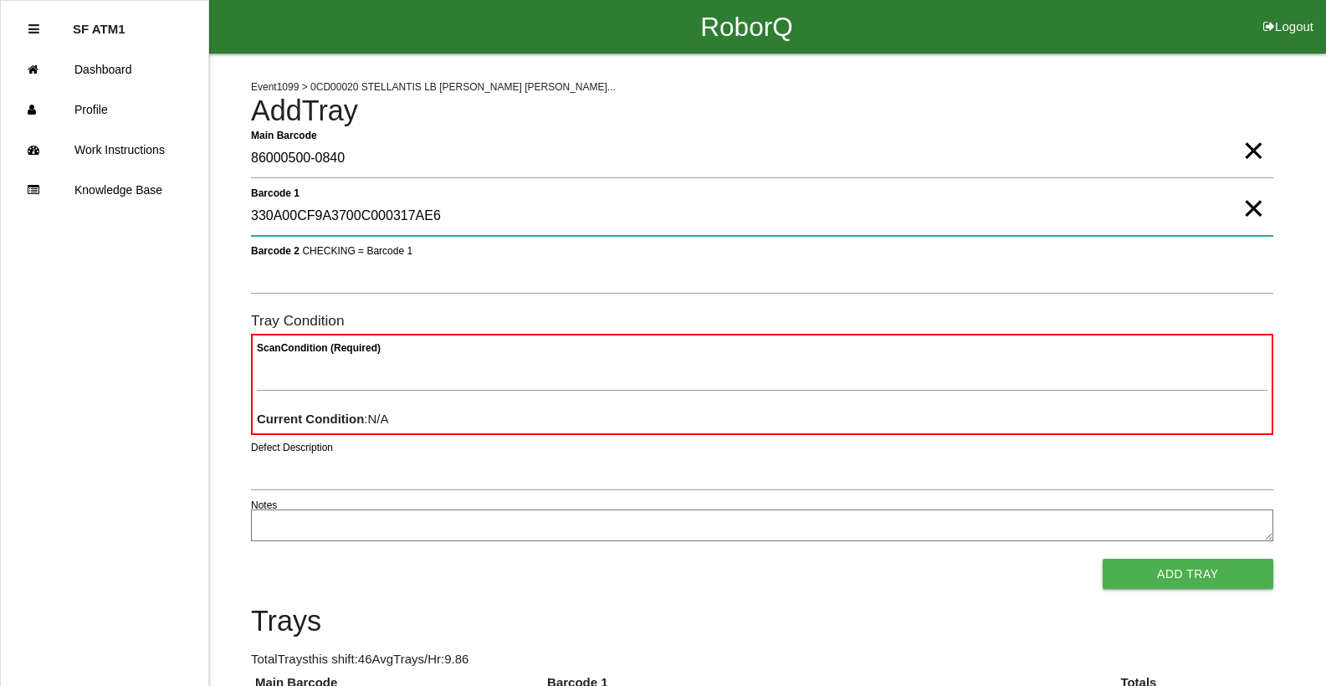
type 1 "330A00CF9A3700C000317AE6"
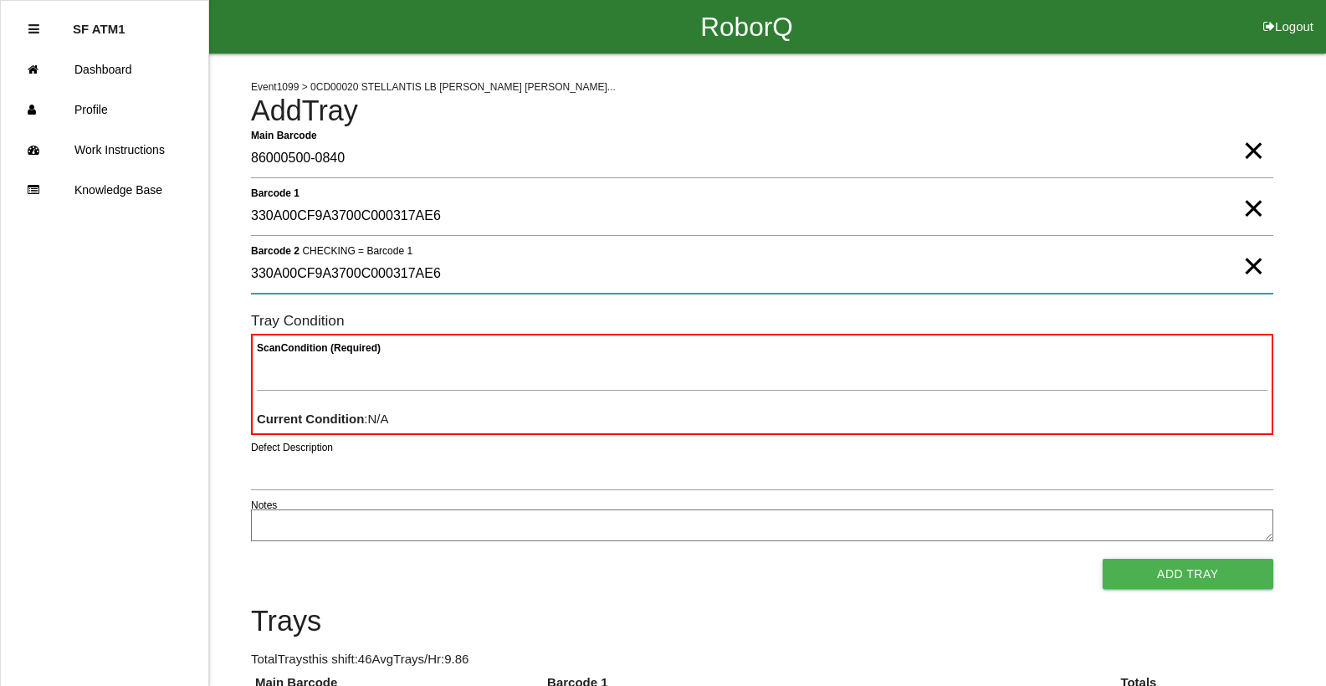
type 2 "330A00CF9A3700C000317AE6"
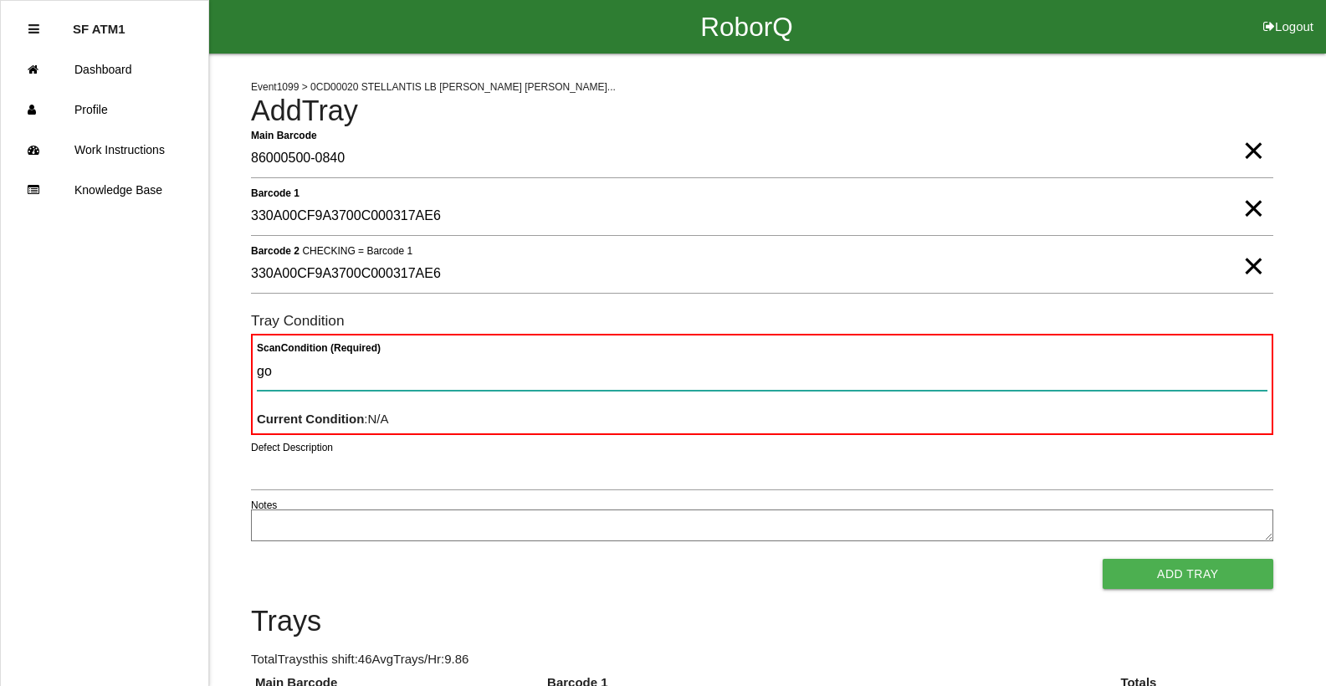
type Condition "goo"
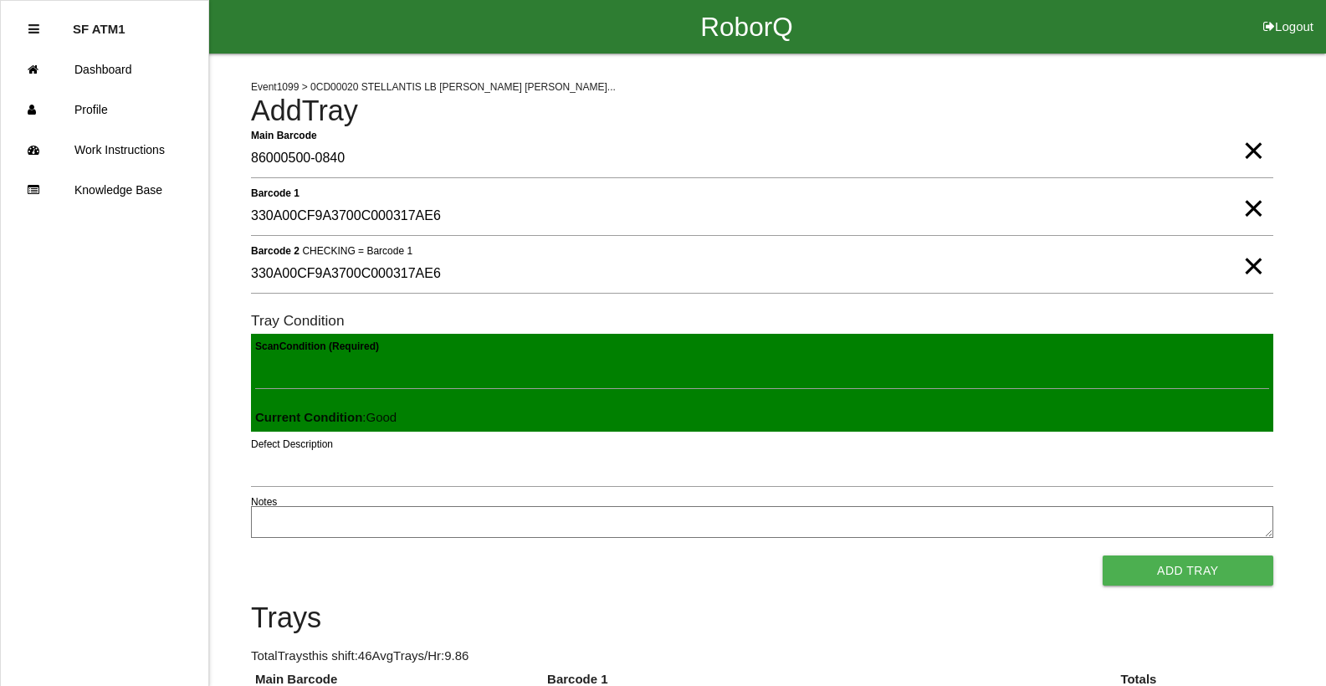
click button "Add Tray" at bounding box center [1188, 571] width 171 height 30
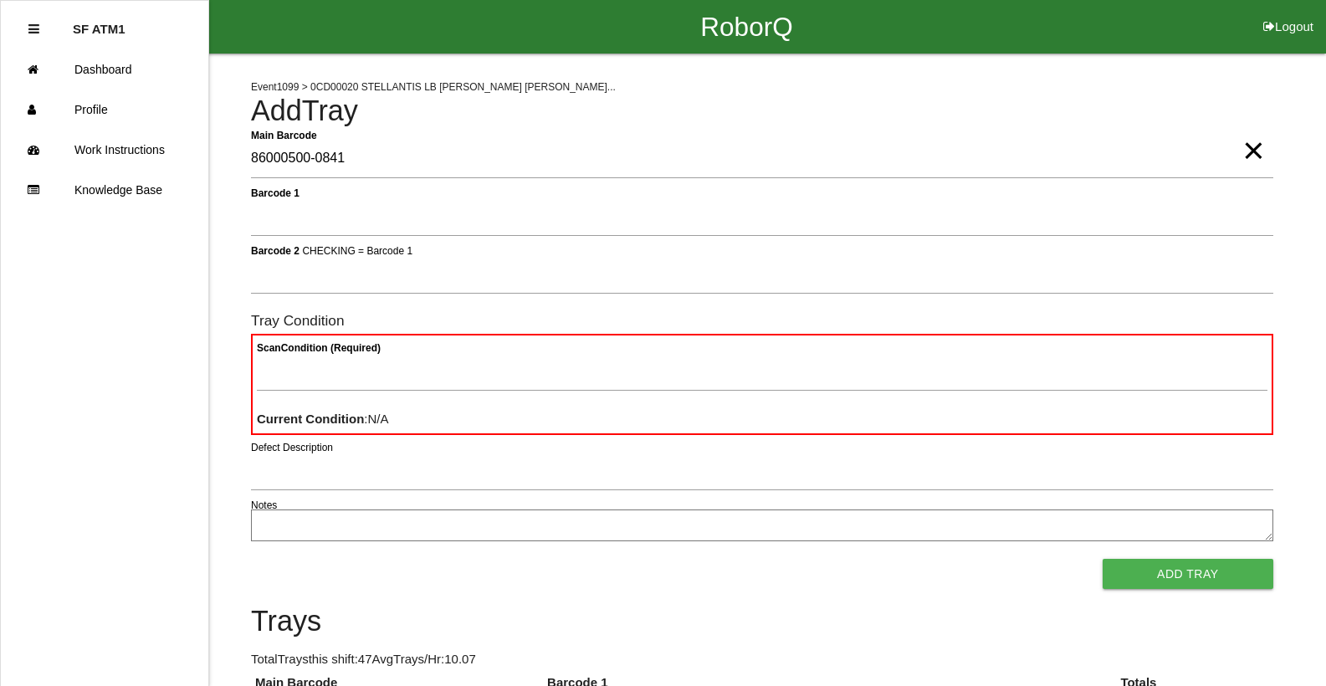
type Barcode "86000500-0841"
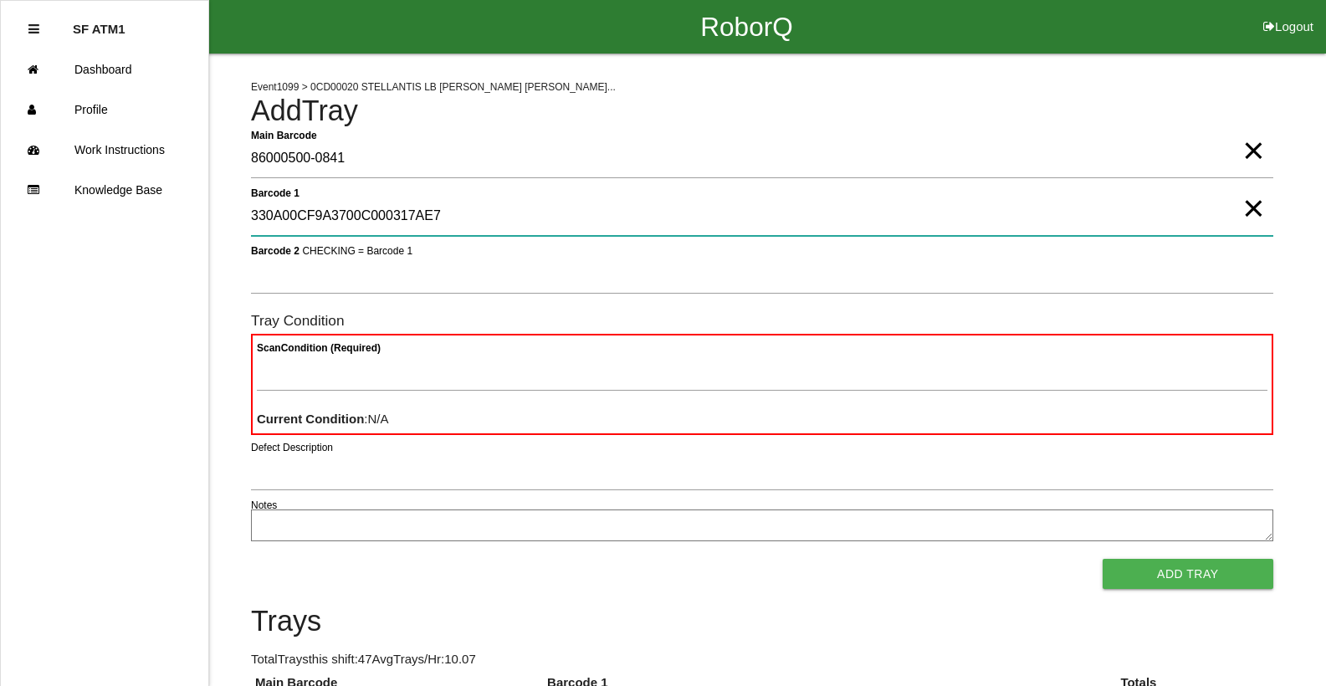
type 1 "330A00CF9A3700C000317AE7"
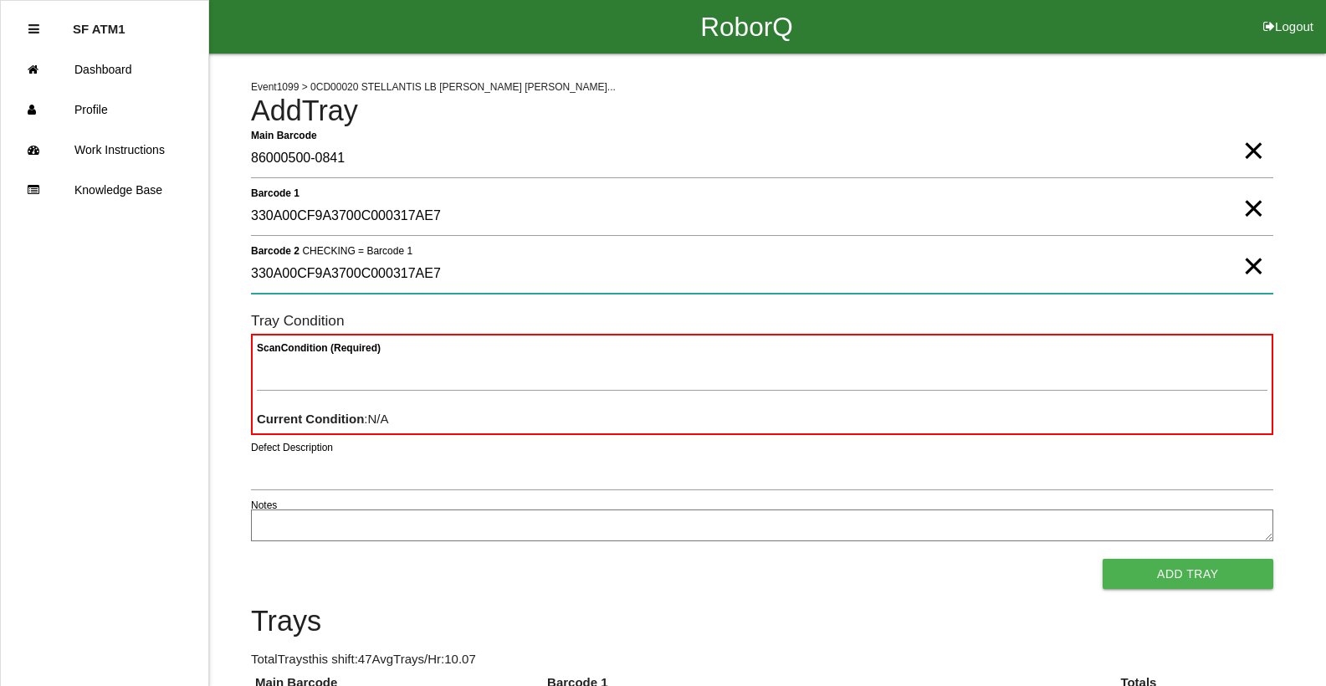
type 2 "330A00CF9A3700C000317AE7"
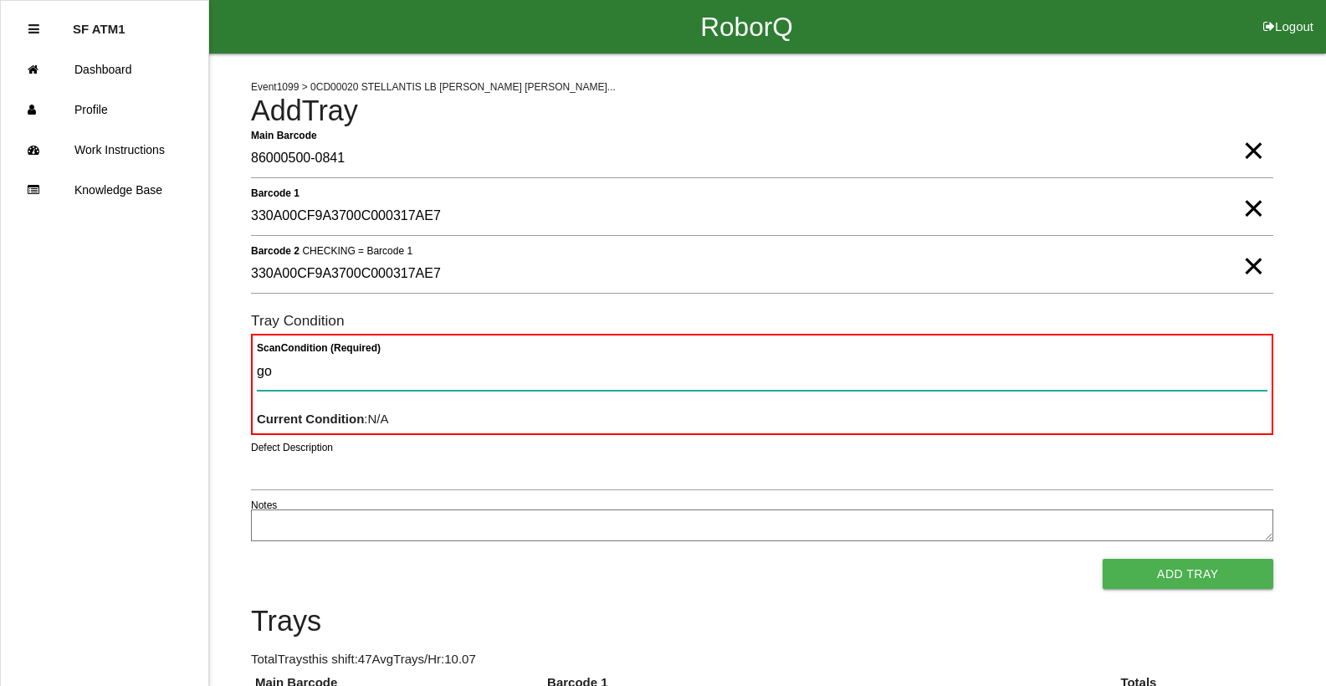
type Condition "goo"
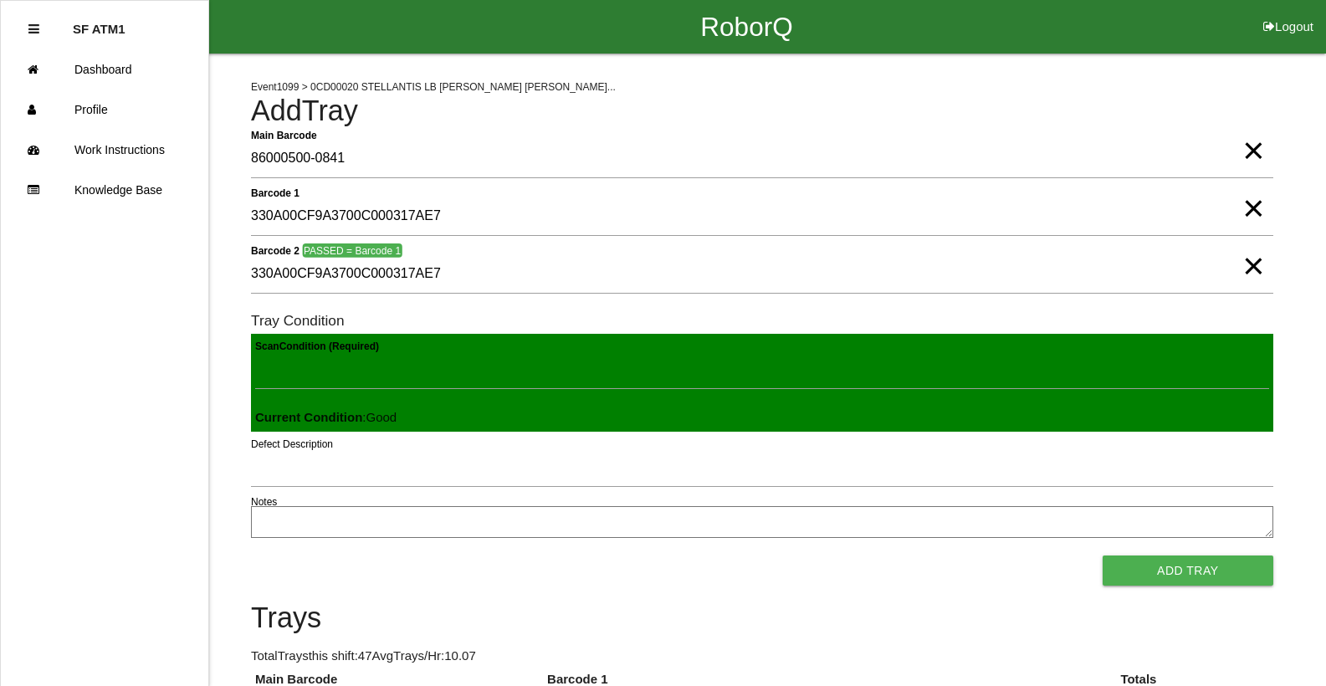
click at [1103, 556] on button "Add Tray" at bounding box center [1188, 571] width 171 height 30
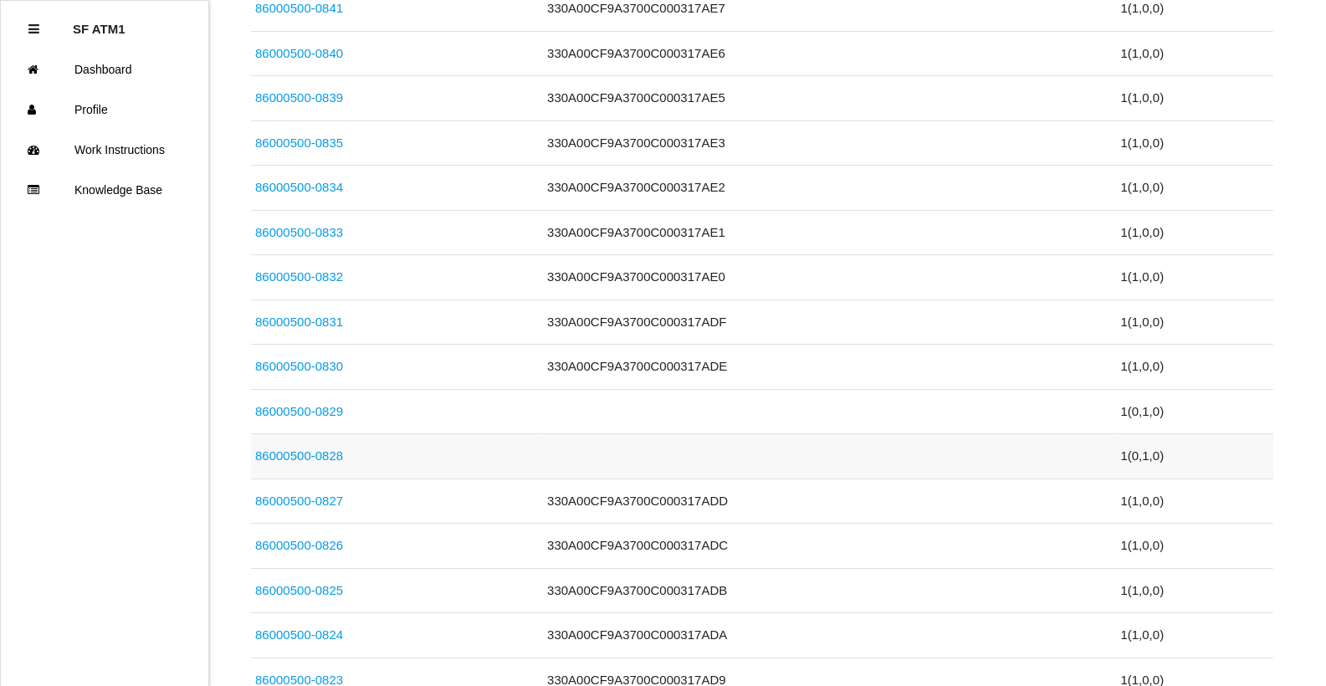
scroll to position [837, 0]
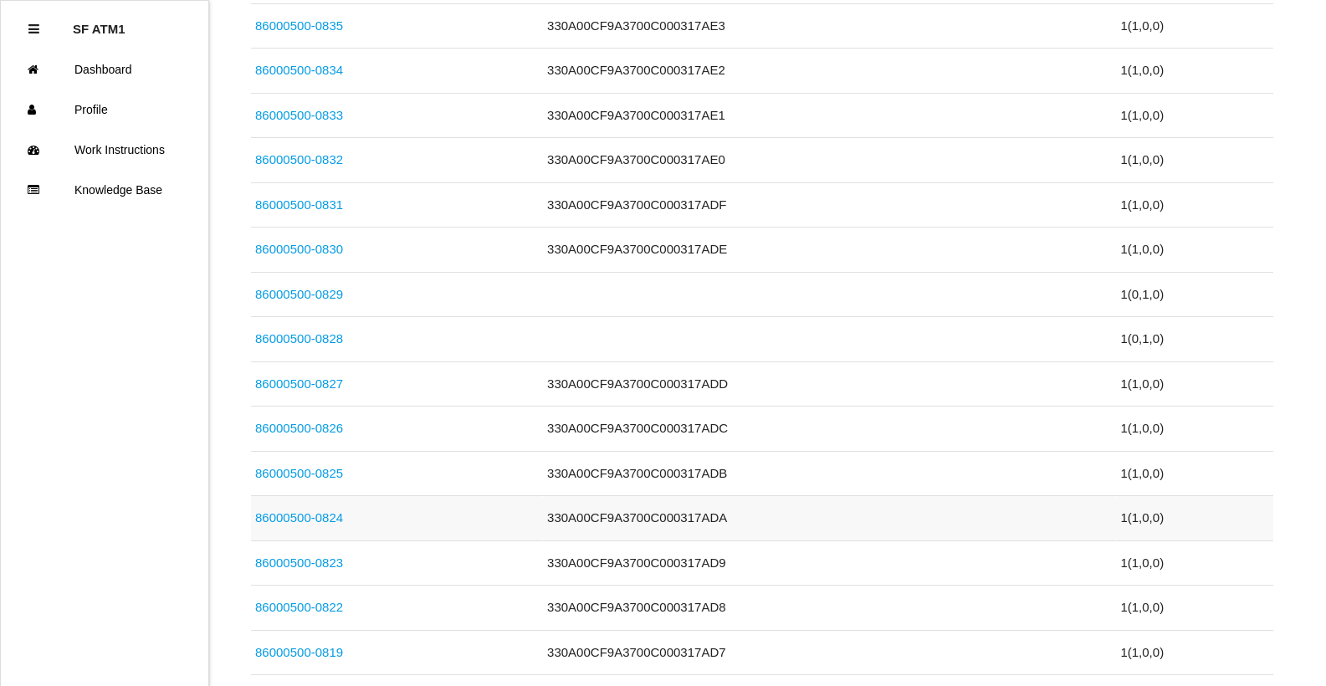
click at [337, 520] on link "86000500-0824" at bounding box center [299, 517] width 88 height 14
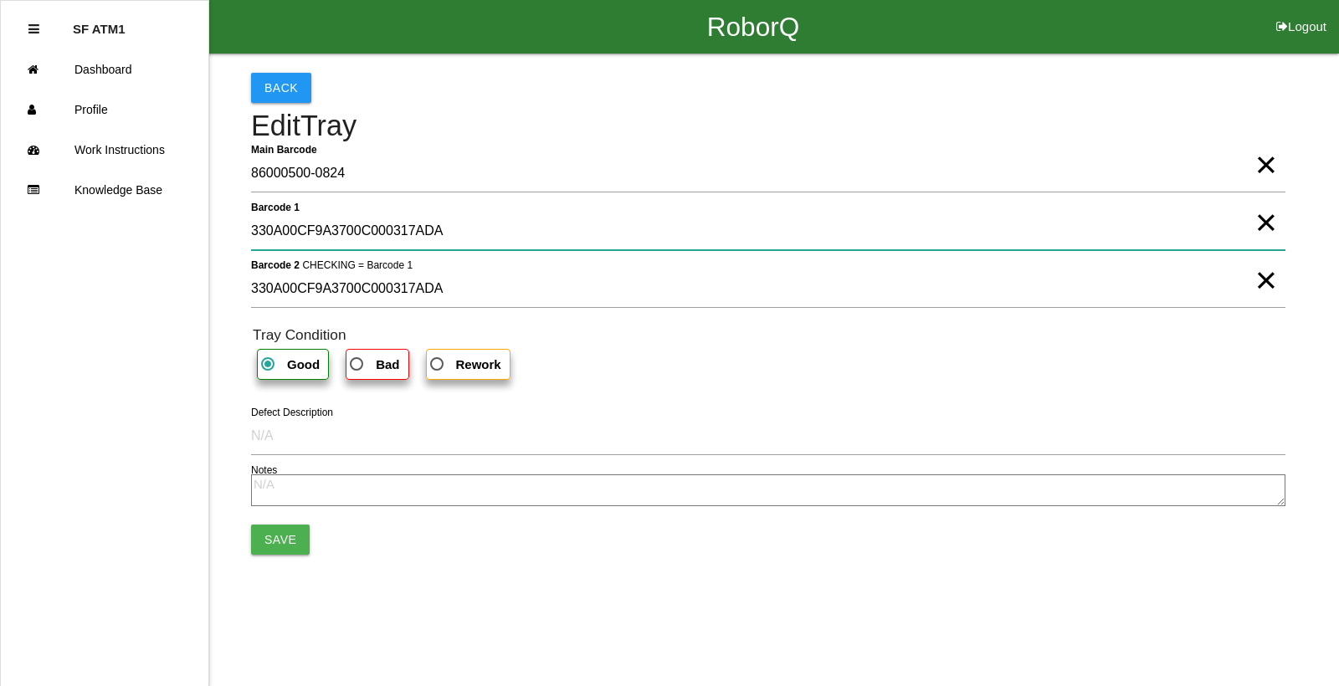
click at [532, 231] on 1 "330A00CF9A3700C000317ADA" at bounding box center [768, 231] width 1034 height 38
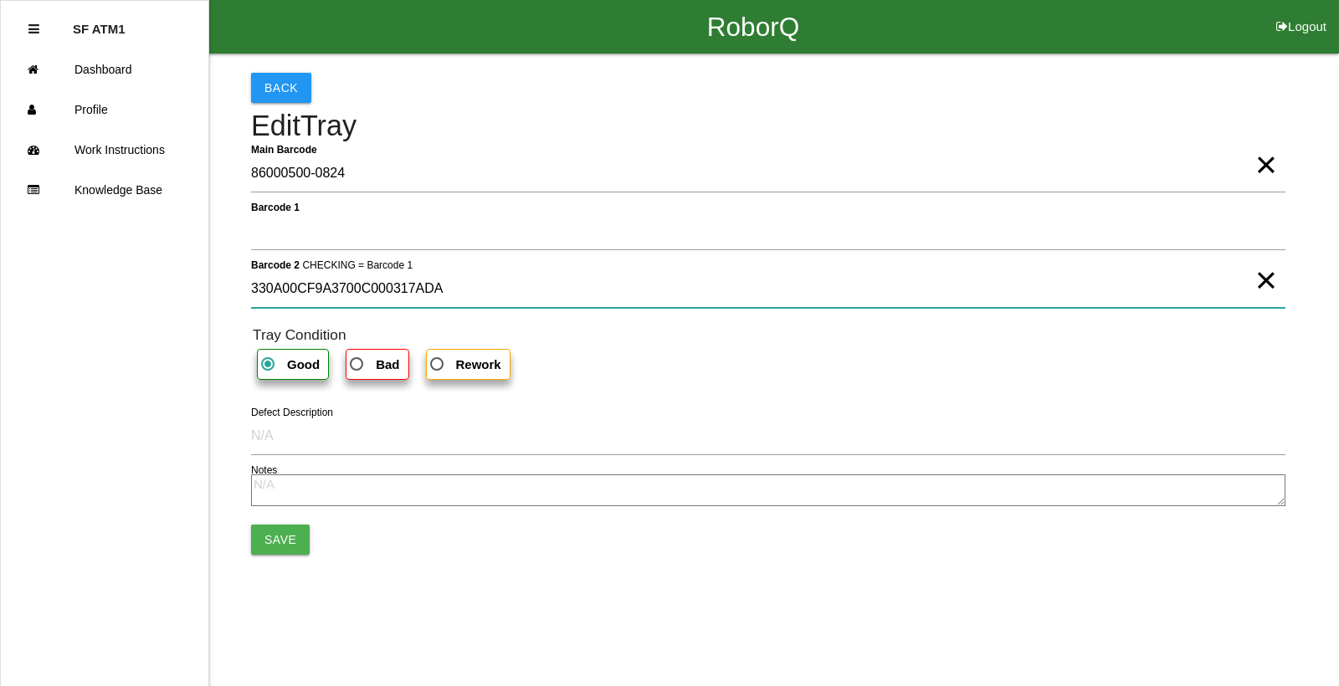
click at [526, 295] on 2 "330A00CF9A3700C000317ADA" at bounding box center [768, 288] width 1034 height 38
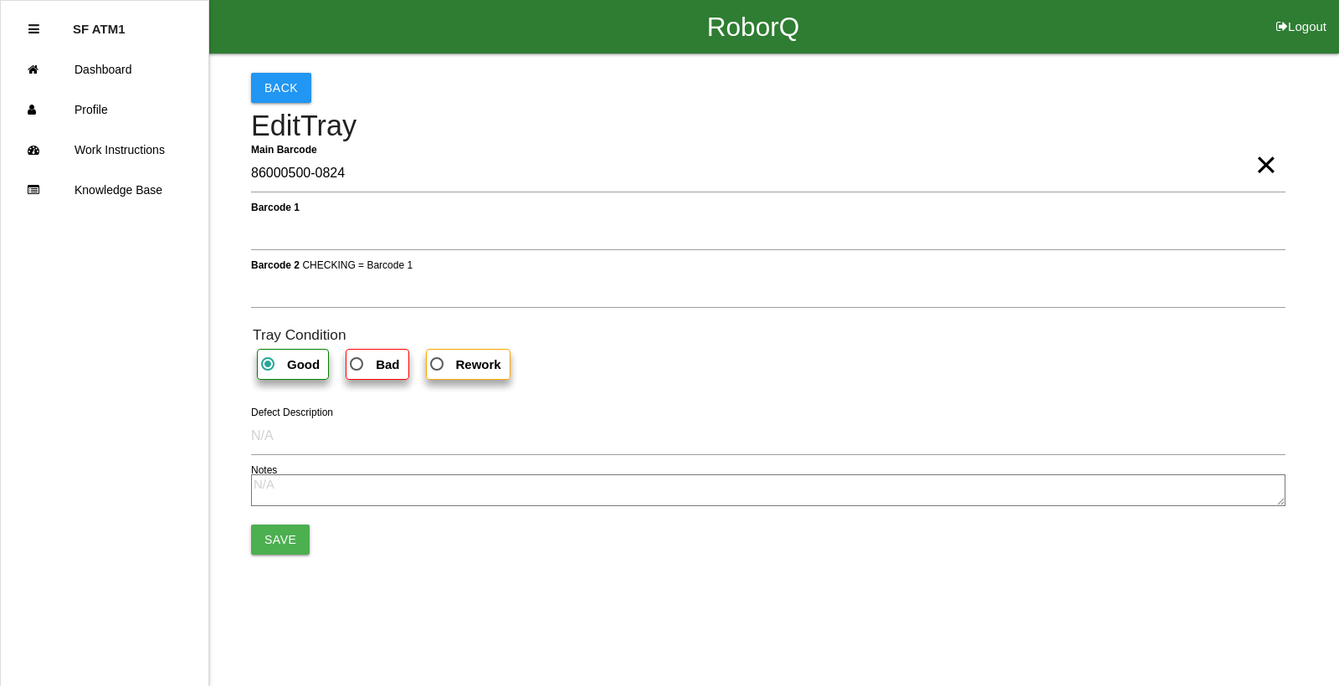
click at [394, 375] on span "Bad" at bounding box center [372, 364] width 53 height 21
click at [357, 365] on input "Bad" at bounding box center [351, 359] width 11 height 11
radio input "true"
click at [268, 536] on button "Save" at bounding box center [280, 540] width 59 height 30
